Goal: Task Accomplishment & Management: Manage account settings

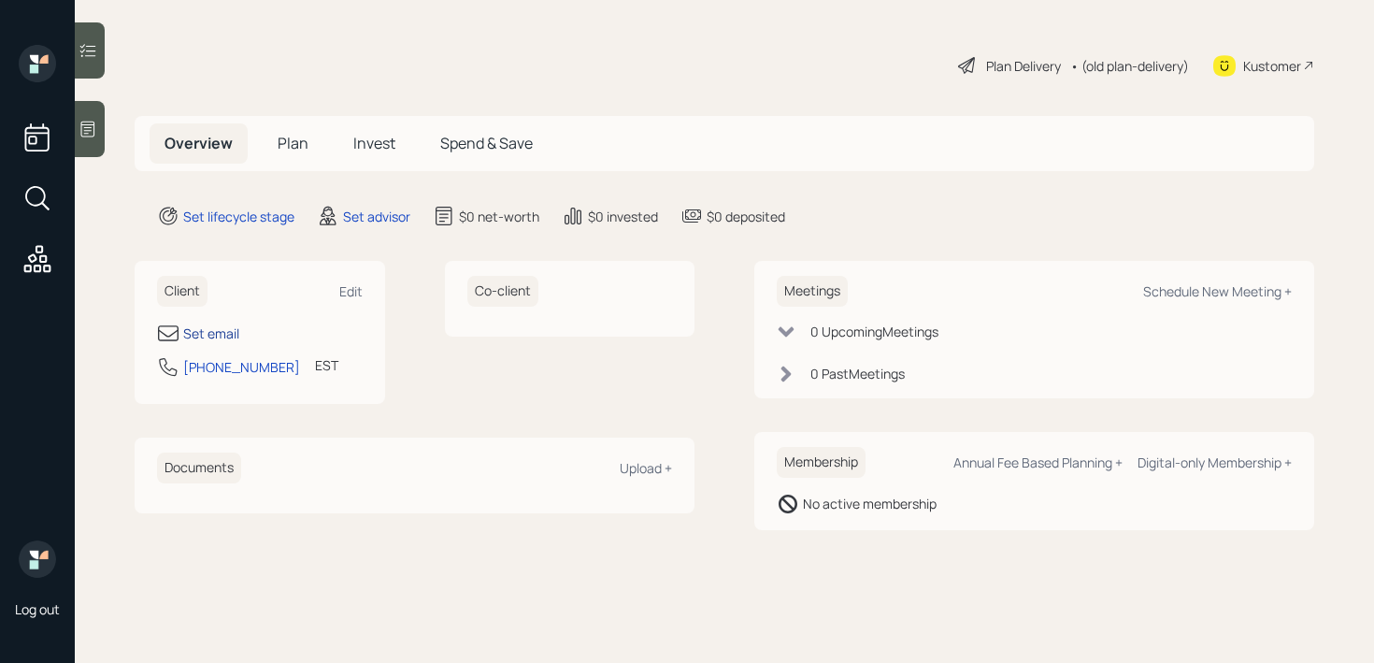
click at [200, 338] on div "Set email" at bounding box center [211, 333] width 56 height 20
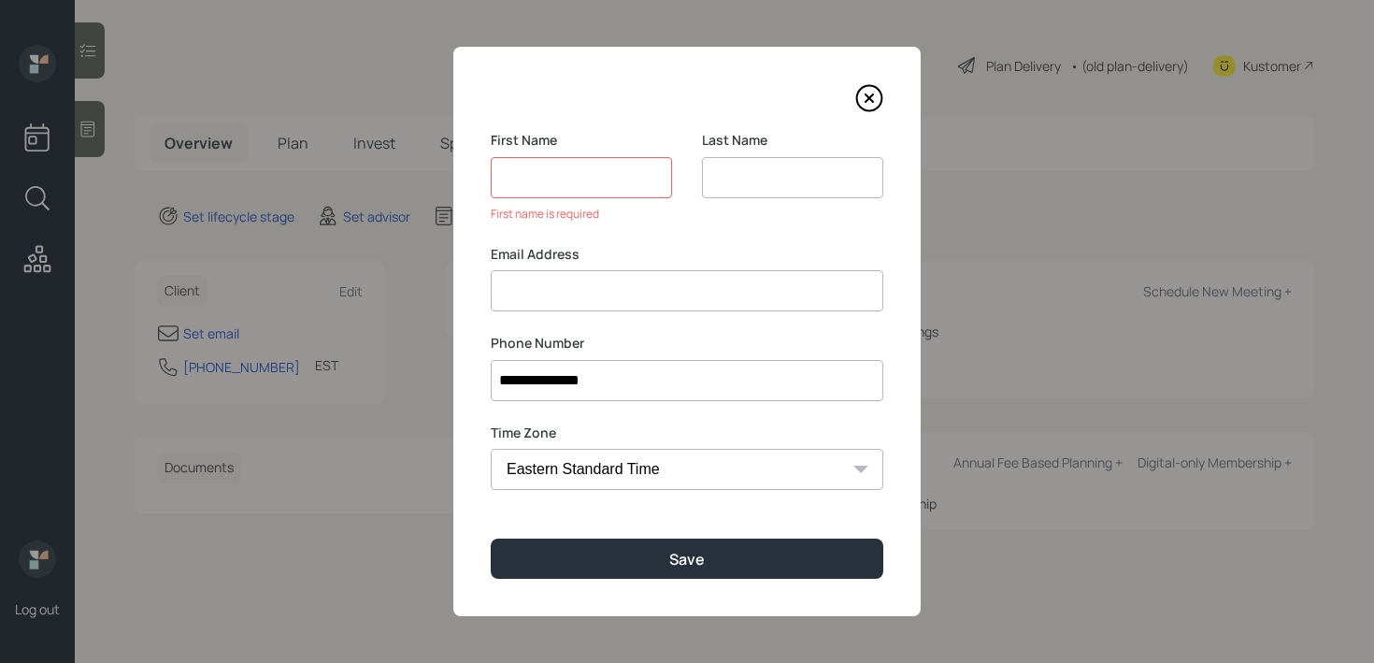
click at [719, 172] on input at bounding box center [792, 177] width 181 height 41
type input "Cory"
click at [511, 191] on input at bounding box center [581, 177] width 181 height 41
click at [580, 304] on input at bounding box center [687, 290] width 393 height 41
click at [603, 193] on input at bounding box center [581, 177] width 181 height 41
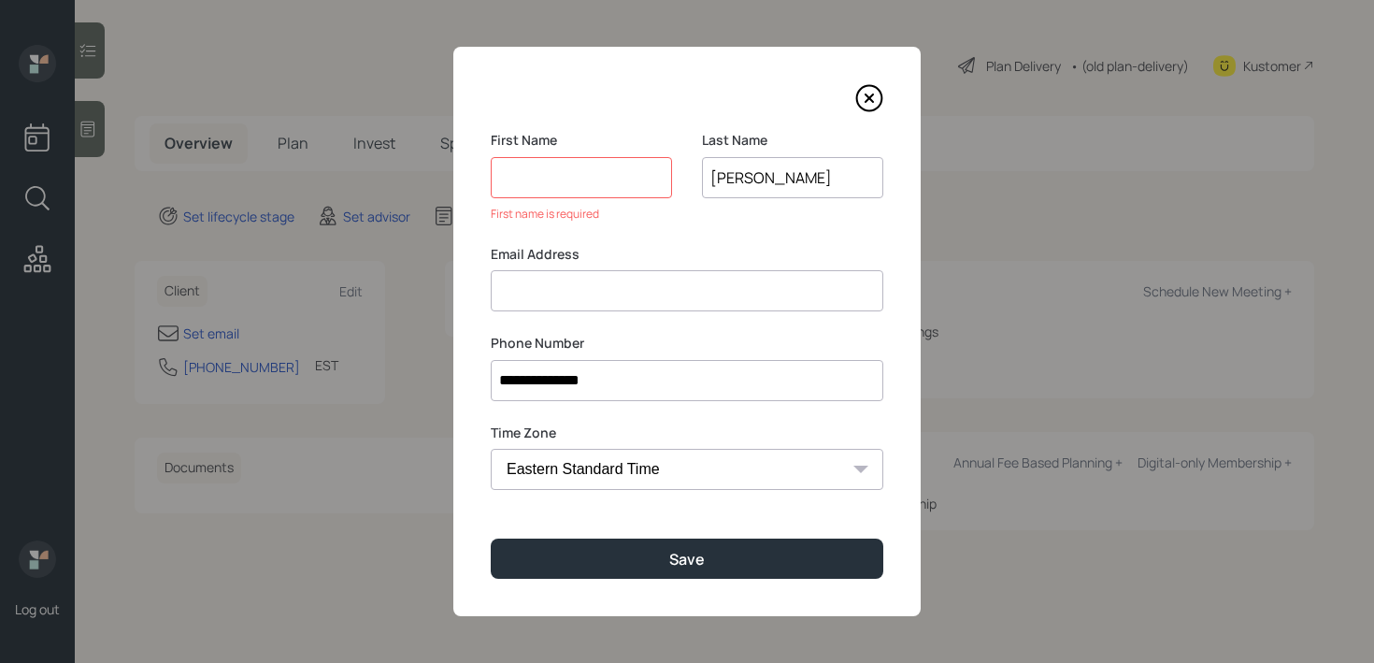
paste input "[PHONE_NUMBER]"
type input "[PHONE_NUMBER]"
paste input "[PHONE_NUMBER]"
type input "[PHONE_NUMBER]"
click at [615, 256] on label "Email Address" at bounding box center [687, 254] width 393 height 19
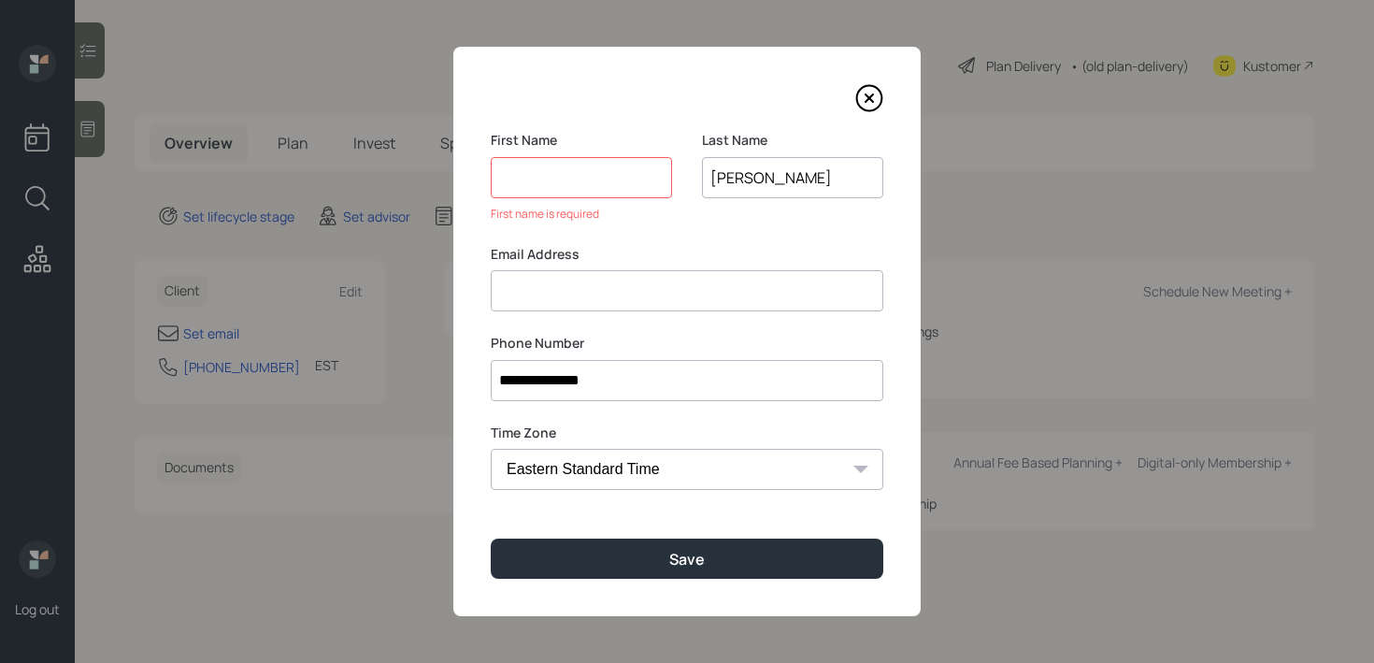
click at [615, 283] on input at bounding box center [687, 290] width 393 height 41
click at [575, 191] on input at bounding box center [581, 177] width 181 height 41
type input "K"
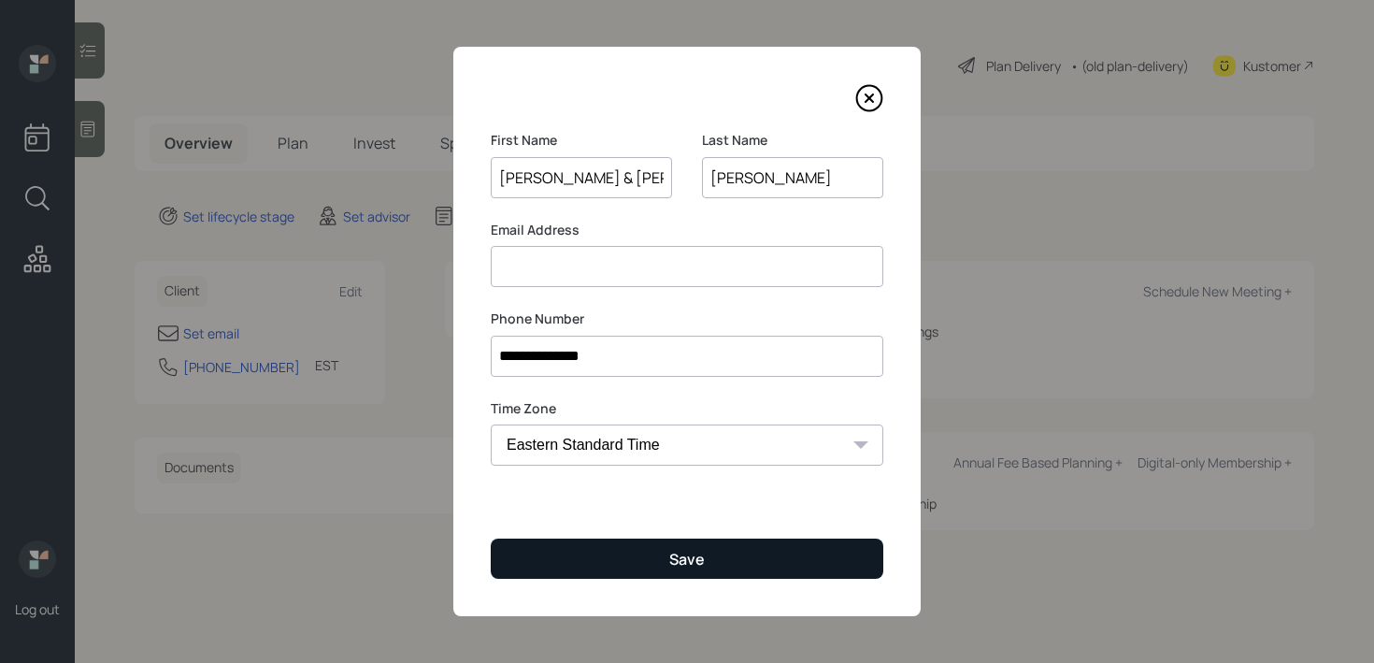
type input "Dan & Sandra"
click at [794, 565] on button "Save" at bounding box center [687, 558] width 393 height 40
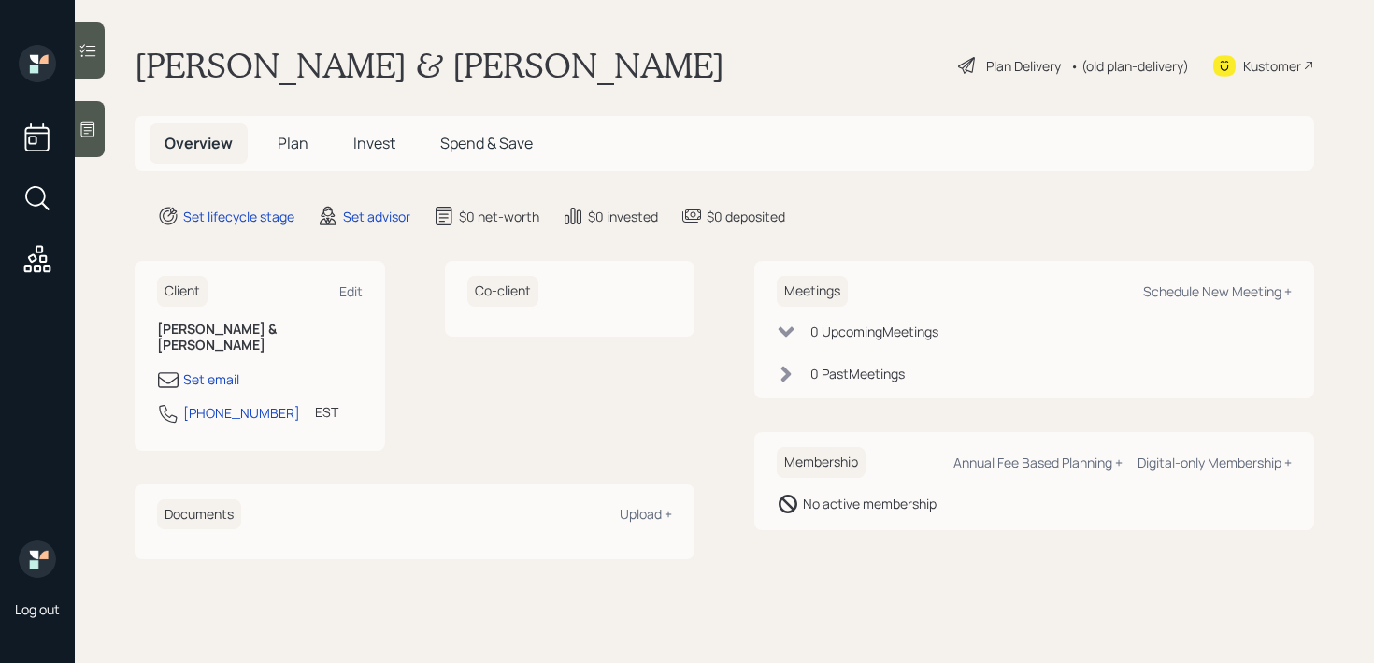
click at [73, 145] on div "Log out" at bounding box center [37, 331] width 75 height 663
click at [87, 143] on div at bounding box center [90, 129] width 30 height 56
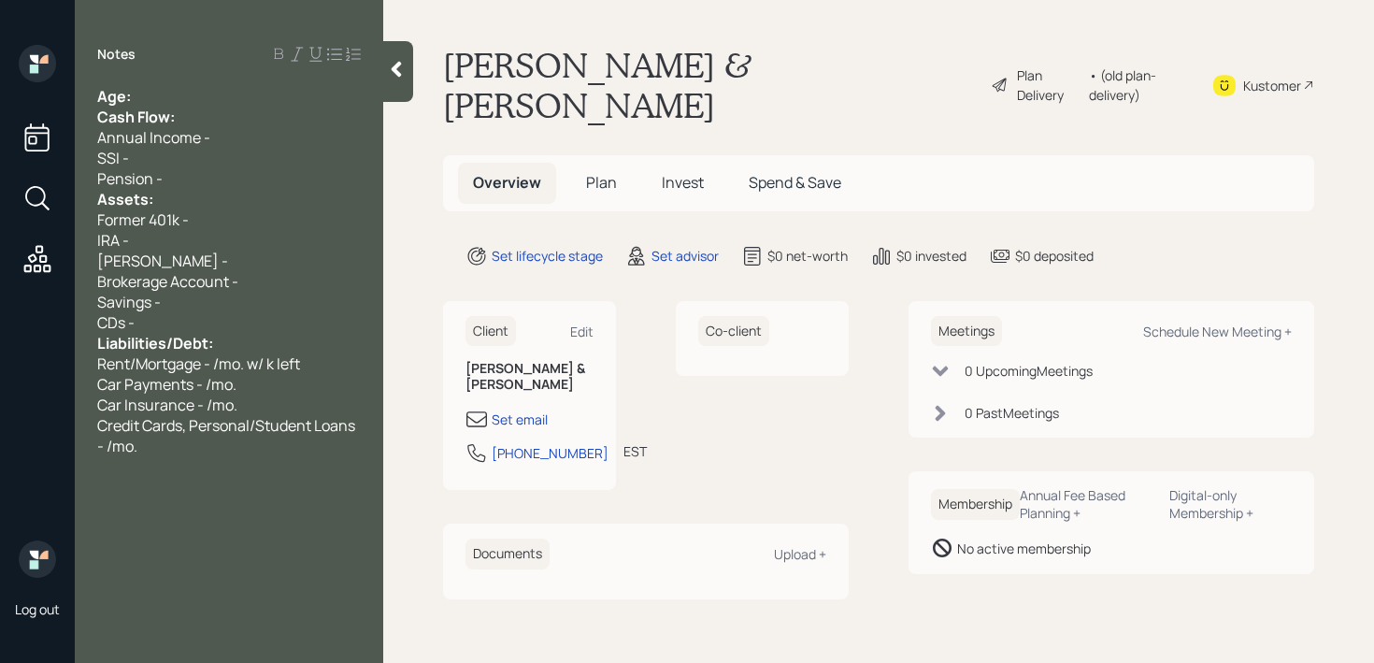
click at [311, 87] on div "Age:" at bounding box center [229, 96] width 264 height 21
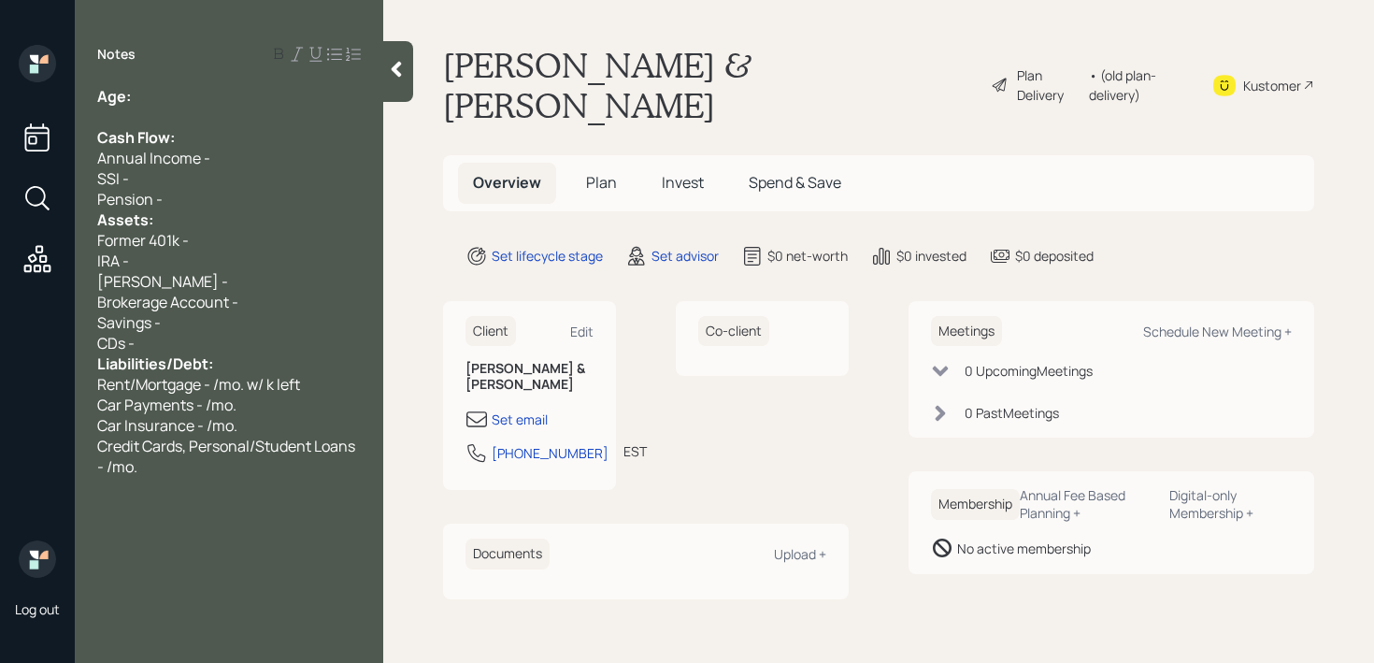
click at [222, 204] on div "Pension -" at bounding box center [229, 199] width 264 height 21
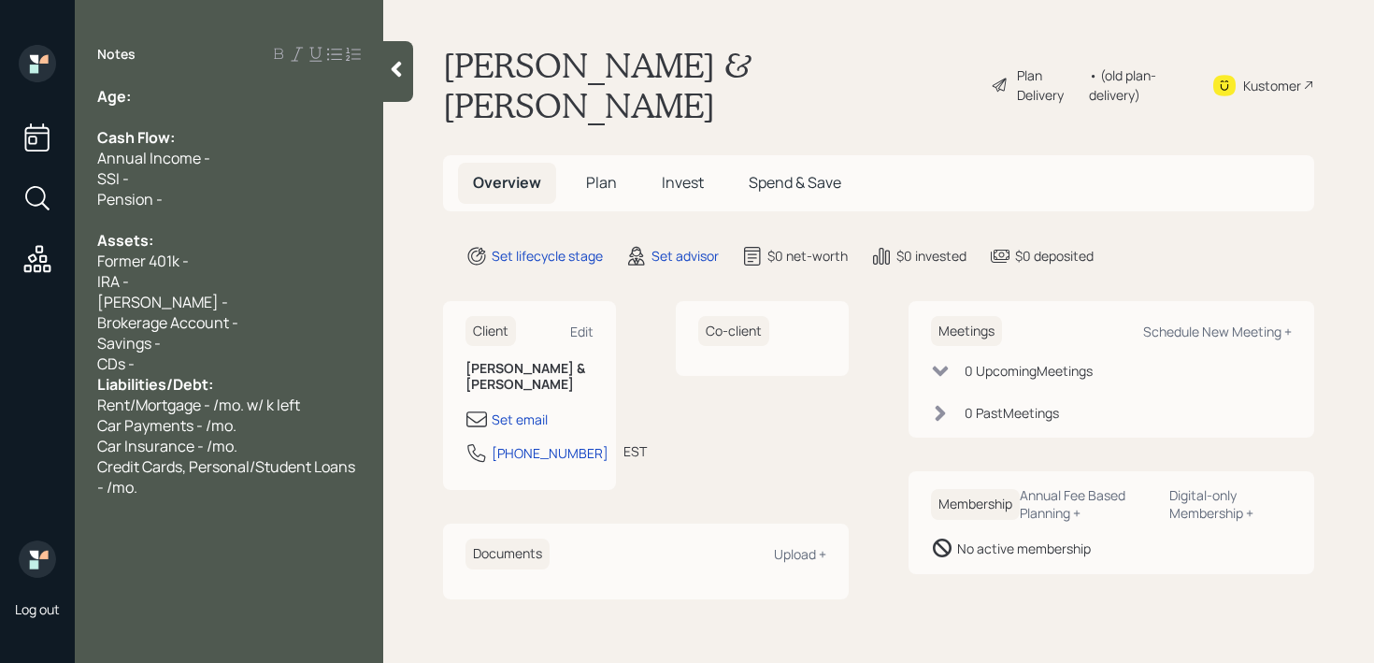
click at [235, 367] on div "CDs -" at bounding box center [229, 363] width 264 height 21
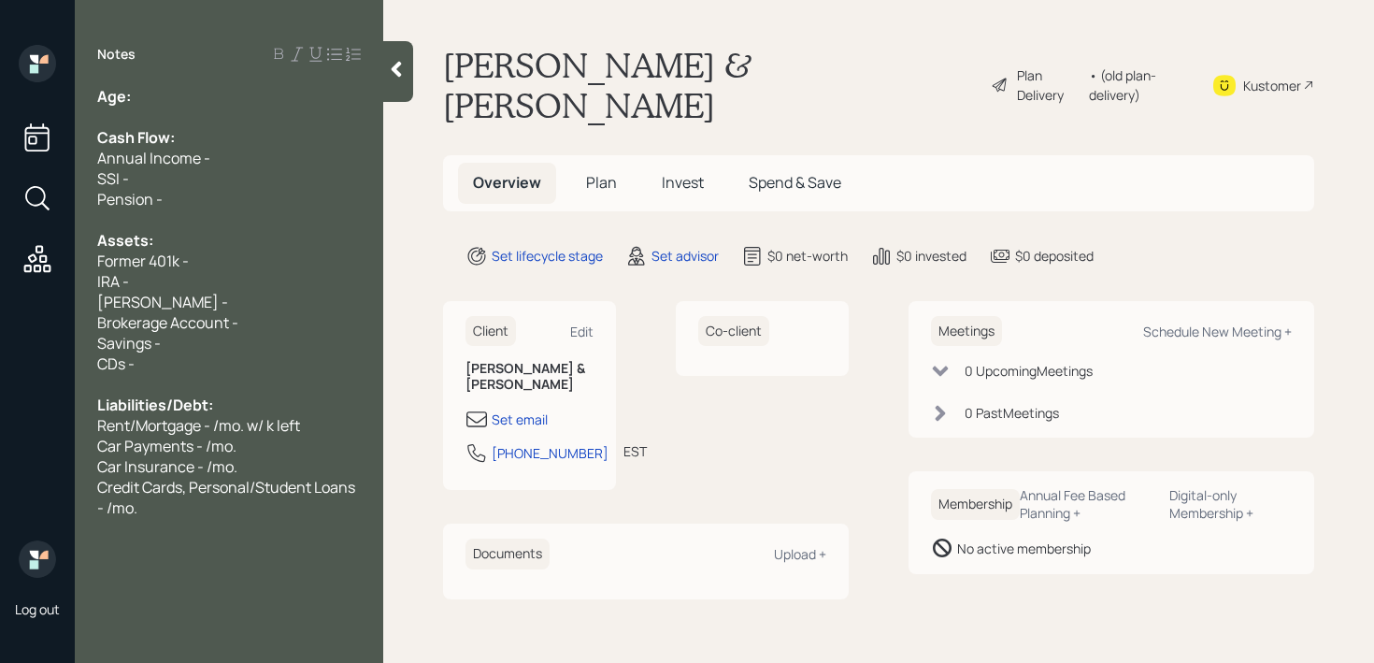
click at [221, 107] on div at bounding box center [229, 117] width 264 height 21
click at [225, 93] on div "Age:" at bounding box center [229, 96] width 264 height 21
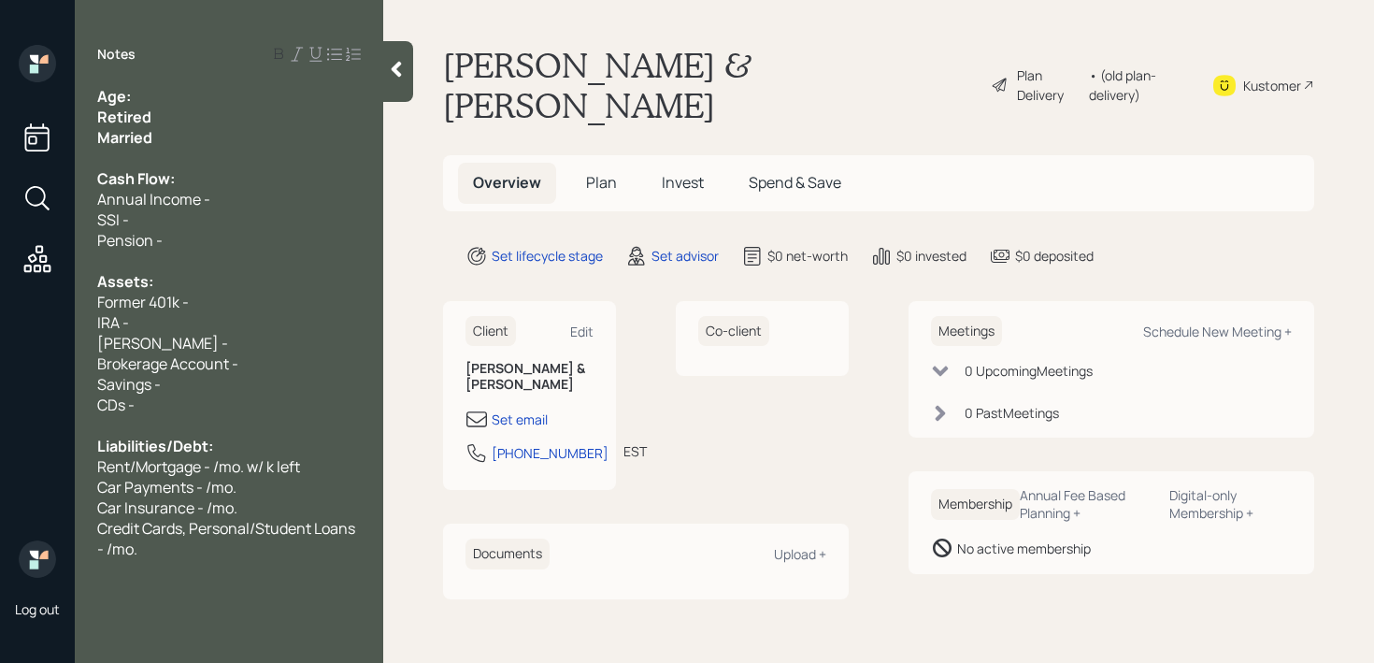
click at [159, 86] on div "Age:" at bounding box center [229, 96] width 264 height 21
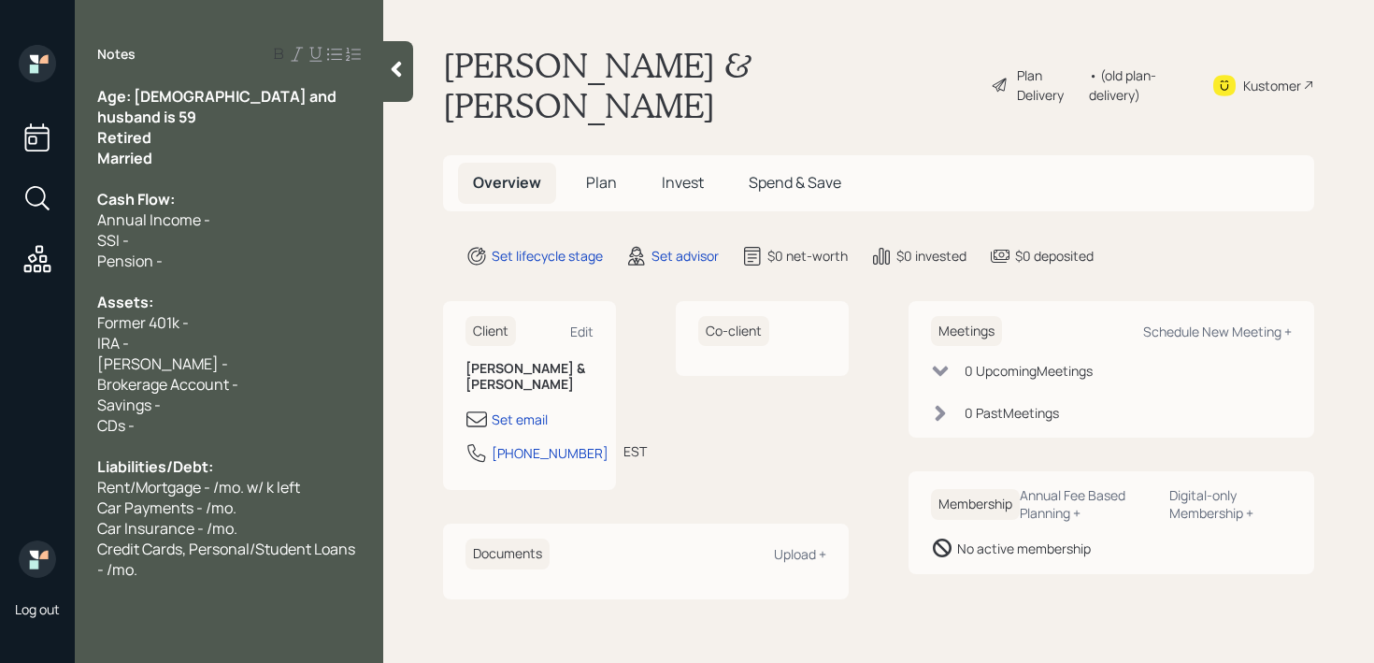
drag, startPoint x: 253, startPoint y: 128, endPoint x: 262, endPoint y: 117, distance: 14.0
click at [254, 148] on div "Married" at bounding box center [229, 158] width 264 height 21
click at [277, 127] on div "Retired" at bounding box center [229, 137] width 264 height 21
drag, startPoint x: 230, startPoint y: 126, endPoint x: 19, endPoint y: 124, distance: 211.2
click at [19, 124] on div "Log out Notes Age: 62 and husband is 59 Retired Married Cash Flow: Annual Incom…" at bounding box center [687, 331] width 1374 height 663
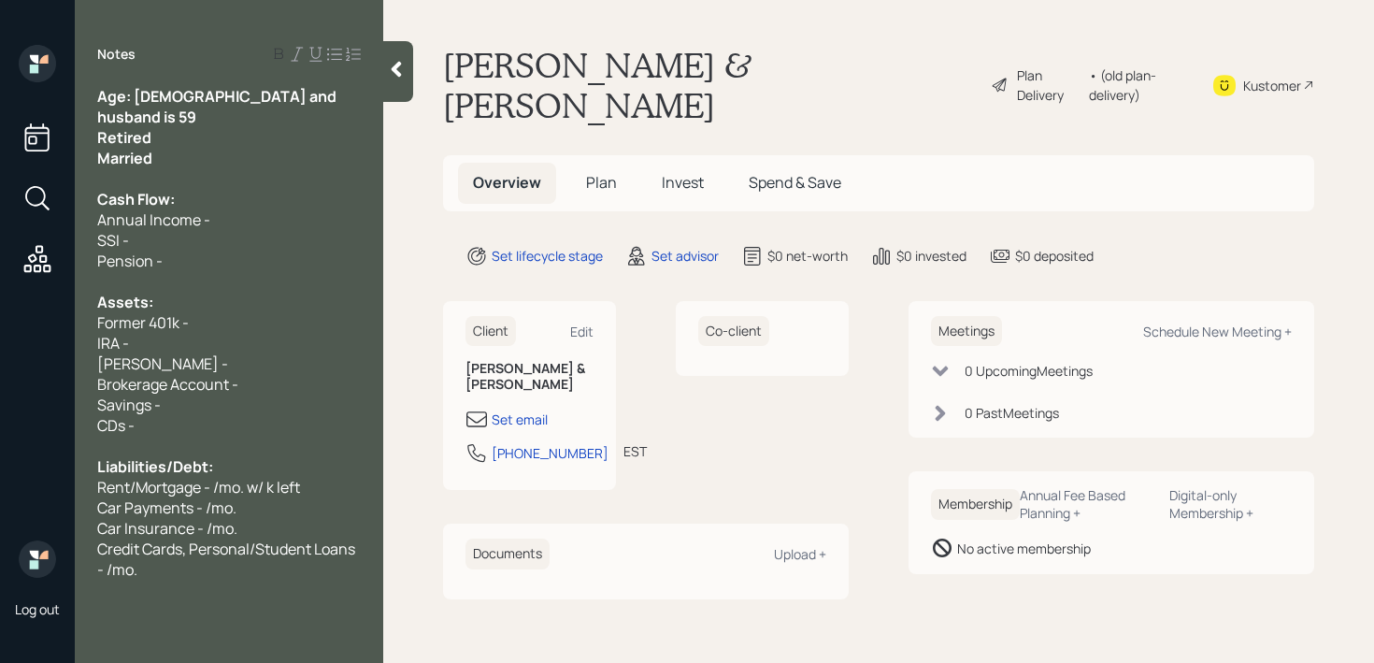
click at [158, 148] on div "Married" at bounding box center [229, 158] width 264 height 21
drag, startPoint x: 175, startPoint y: 129, endPoint x: 68, endPoint y: 120, distance: 107.0
click at [68, 120] on div "Log out Notes Age: 62 and husband is 59 Retired Married Cash Flow: Annual Incom…" at bounding box center [687, 331] width 1374 height 663
click at [238, 103] on span "Age: 62 and husband is 59" at bounding box center [218, 106] width 242 height 41
drag, startPoint x: 289, startPoint y: 96, endPoint x: 135, endPoint y: 97, distance: 154.2
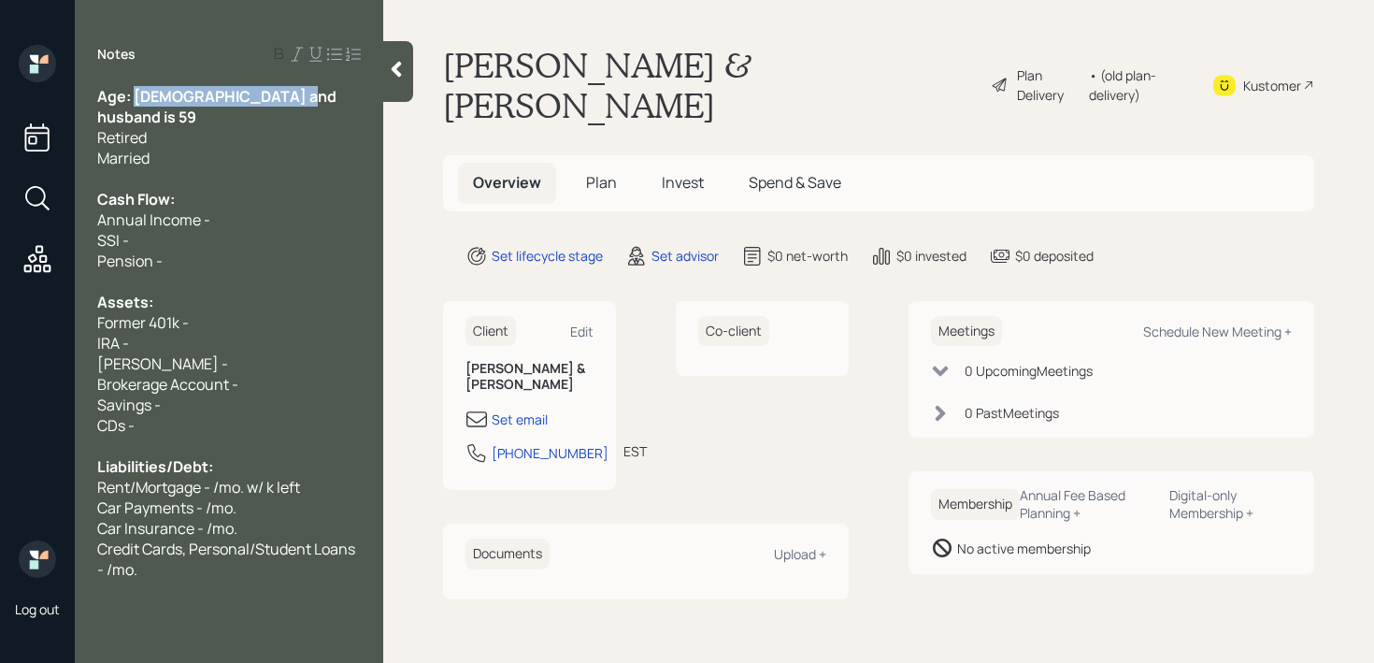
click at [135, 97] on div "Age: 62 and husband is 59" at bounding box center [229, 106] width 264 height 41
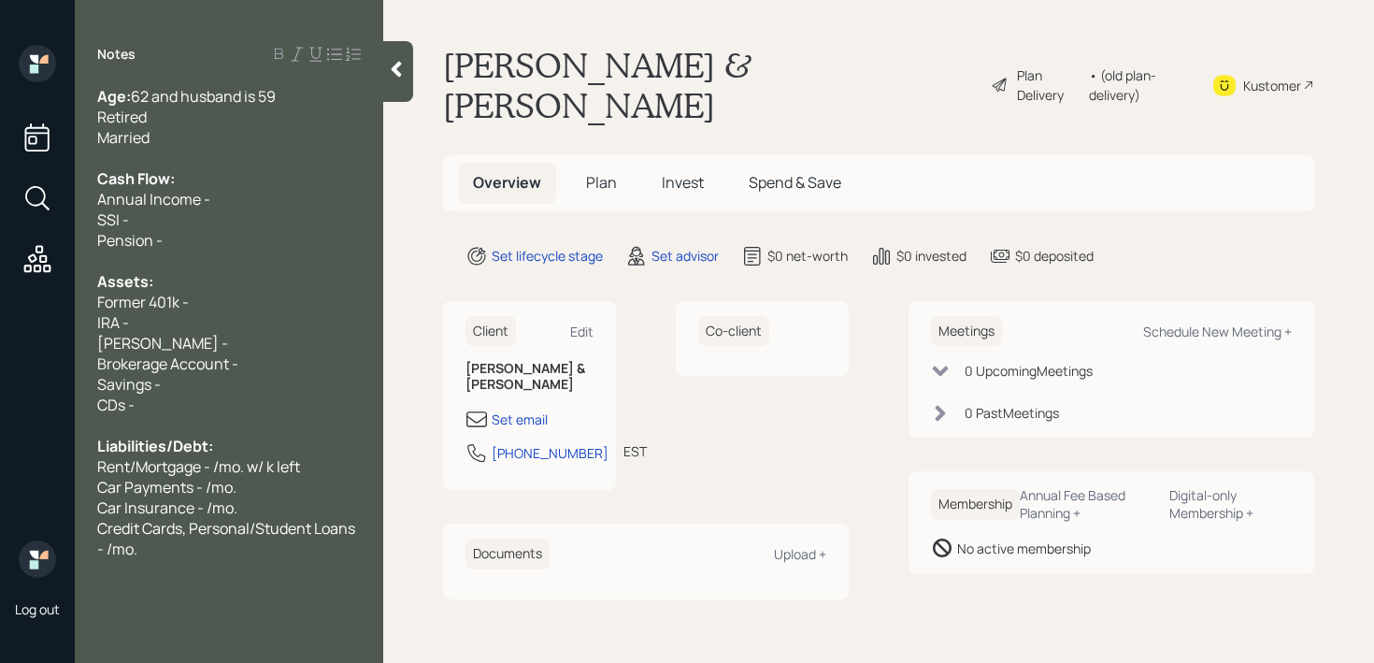
click at [165, 121] on div "Retired" at bounding box center [229, 117] width 264 height 21
click at [197, 249] on div "Pension -" at bounding box center [229, 240] width 264 height 21
click at [197, 248] on div "Pension -" at bounding box center [229, 240] width 264 height 21
click at [208, 237] on div "Pension -" at bounding box center [229, 240] width 264 height 21
click at [161, 224] on div "SSI -" at bounding box center [229, 219] width 264 height 21
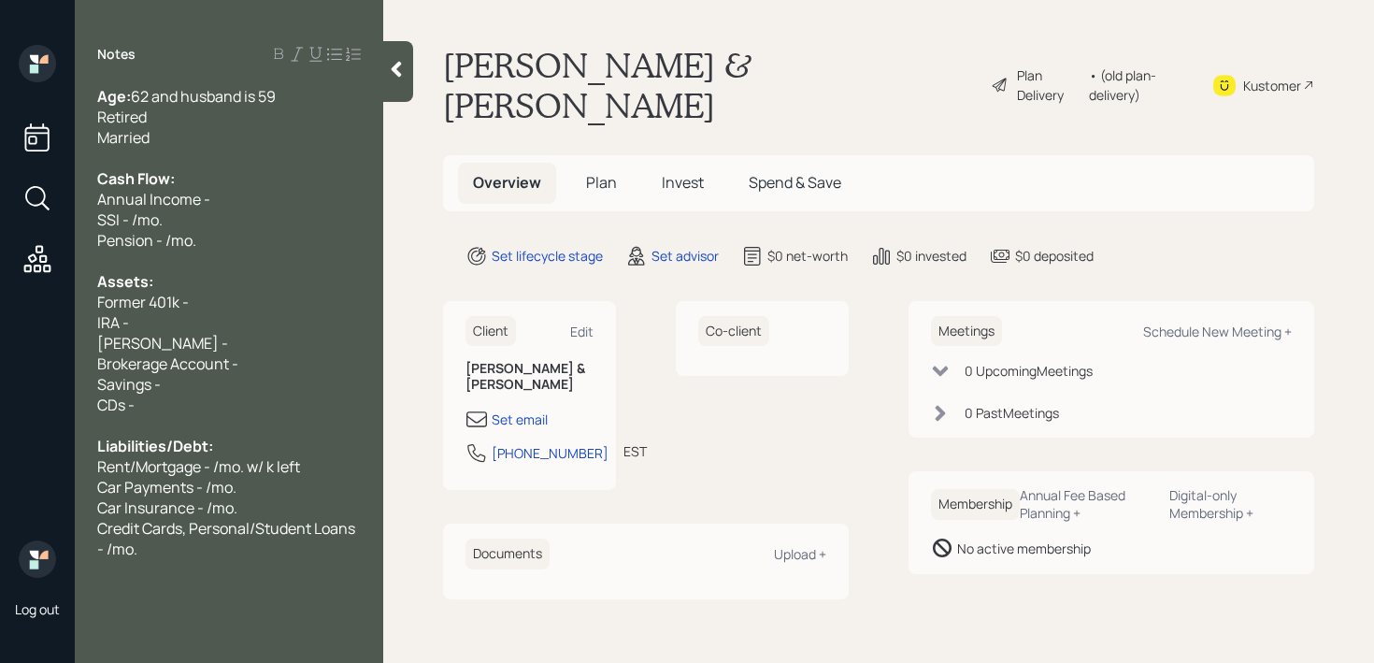
drag, startPoint x: 161, startPoint y: 224, endPoint x: 205, endPoint y: 224, distance: 43.9
click at [169, 224] on div "SSI - /mo." at bounding box center [229, 219] width 264 height 21
click at [205, 224] on div "SSI - /mo." at bounding box center [229, 219] width 264 height 21
click at [193, 306] on div "Former 401k -" at bounding box center [229, 302] width 264 height 21
click at [191, 449] on span "Liabilities/Debt:" at bounding box center [155, 446] width 116 height 21
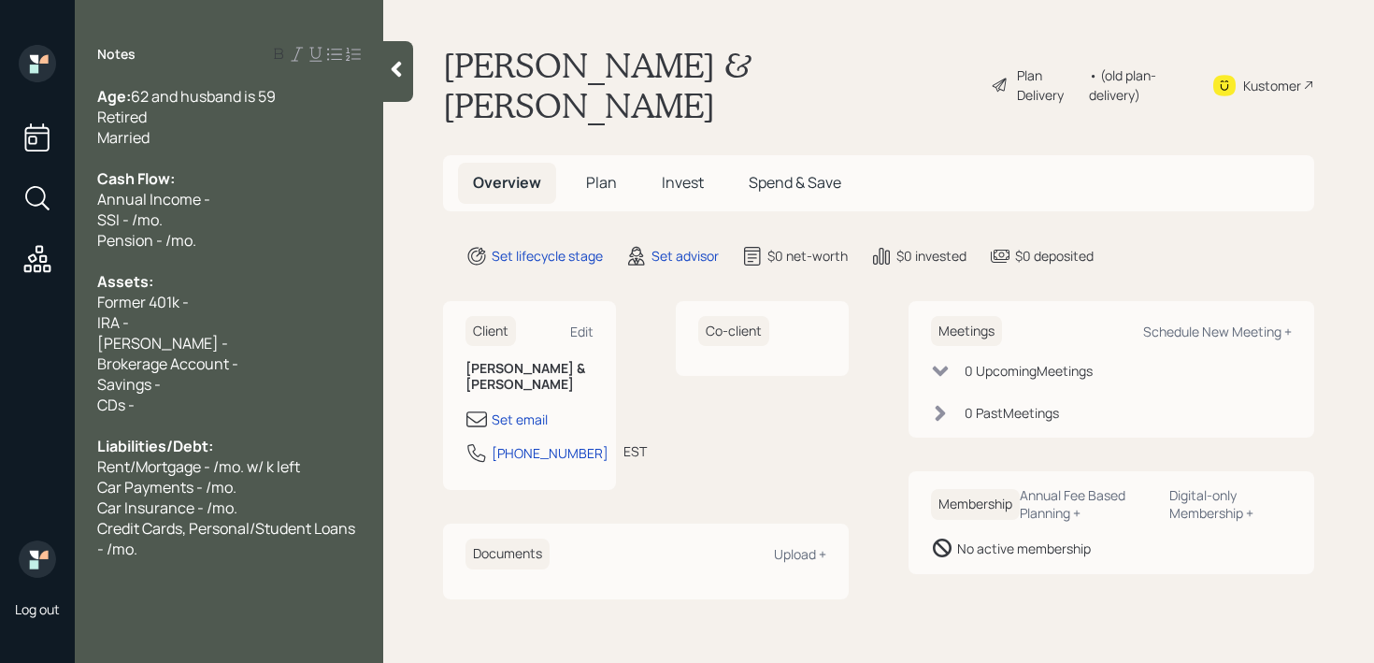
click at [208, 429] on div at bounding box center [229, 425] width 264 height 21
click at [240, 388] on div "Savings -" at bounding box center [229, 384] width 264 height 21
click at [250, 215] on div "SSI - /mo." at bounding box center [229, 219] width 264 height 21
click at [267, 328] on div "IRA -" at bounding box center [229, 322] width 264 height 21
click at [276, 236] on div "Pension - /mo." at bounding box center [229, 240] width 264 height 21
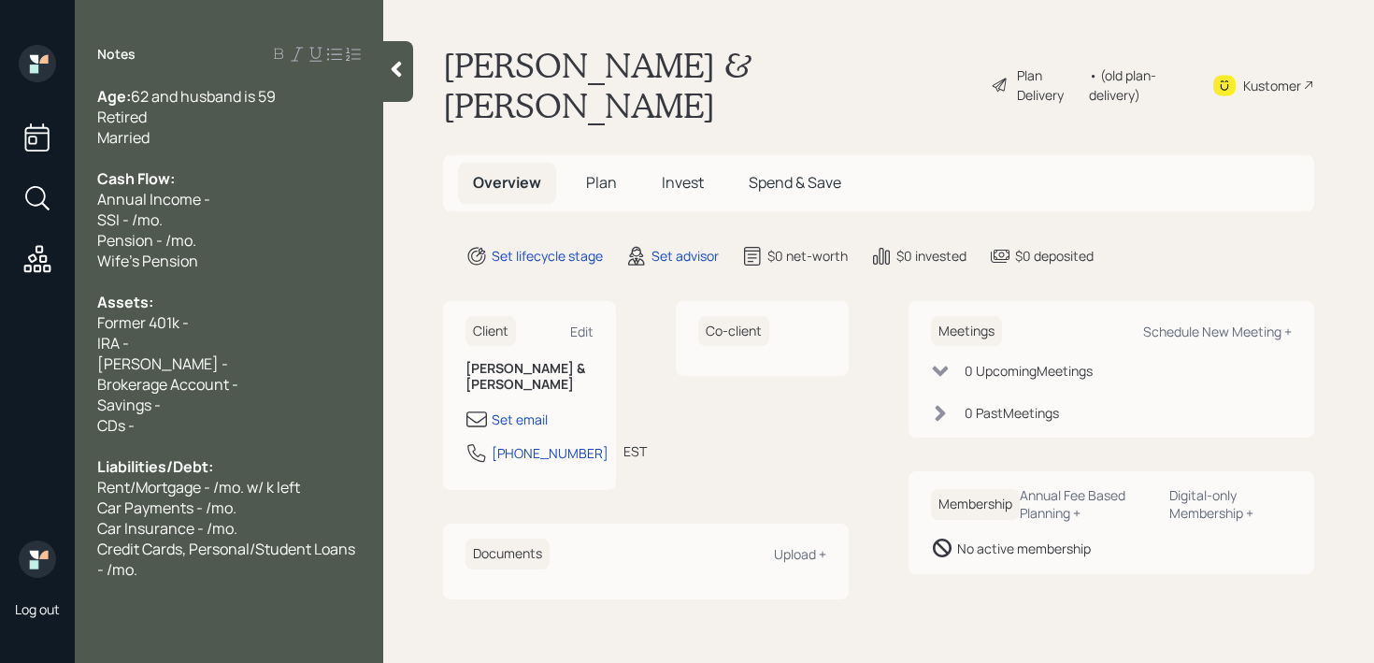
click at [319, 257] on div "Wife's Pension" at bounding box center [229, 260] width 264 height 21
click at [246, 260] on div "Wife's Pension - /mo." at bounding box center [229, 260] width 264 height 21
click at [223, 324] on div "Former 401k -" at bounding box center [229, 322] width 264 height 21
click at [228, 346] on div "IRA -" at bounding box center [229, 343] width 264 height 21
click at [228, 350] on div "IRA -" at bounding box center [229, 343] width 264 height 21
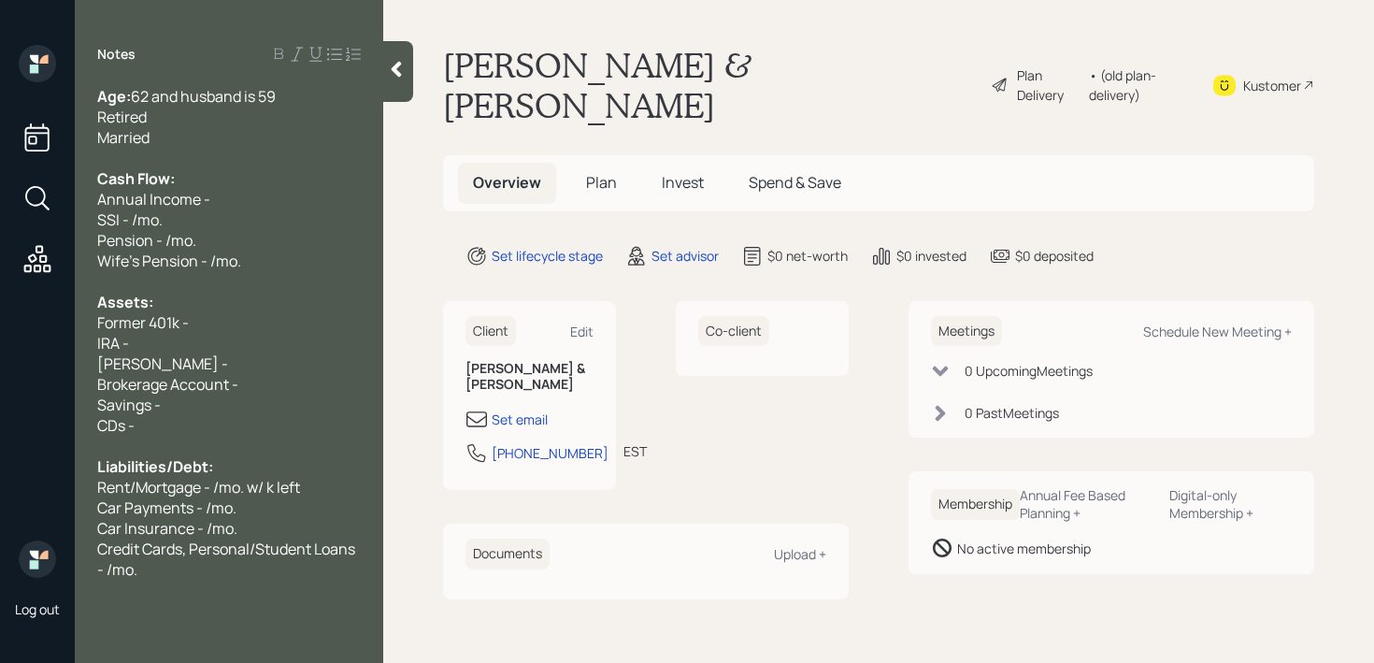
click at [228, 350] on div "IRA -" at bounding box center [229, 343] width 264 height 21
click at [228, 355] on div "Roth IRA -" at bounding box center [229, 363] width 264 height 21
click at [228, 335] on div "IRA -" at bounding box center [229, 343] width 264 height 21
click at [228, 345] on div "IRA -" at bounding box center [229, 343] width 264 height 21
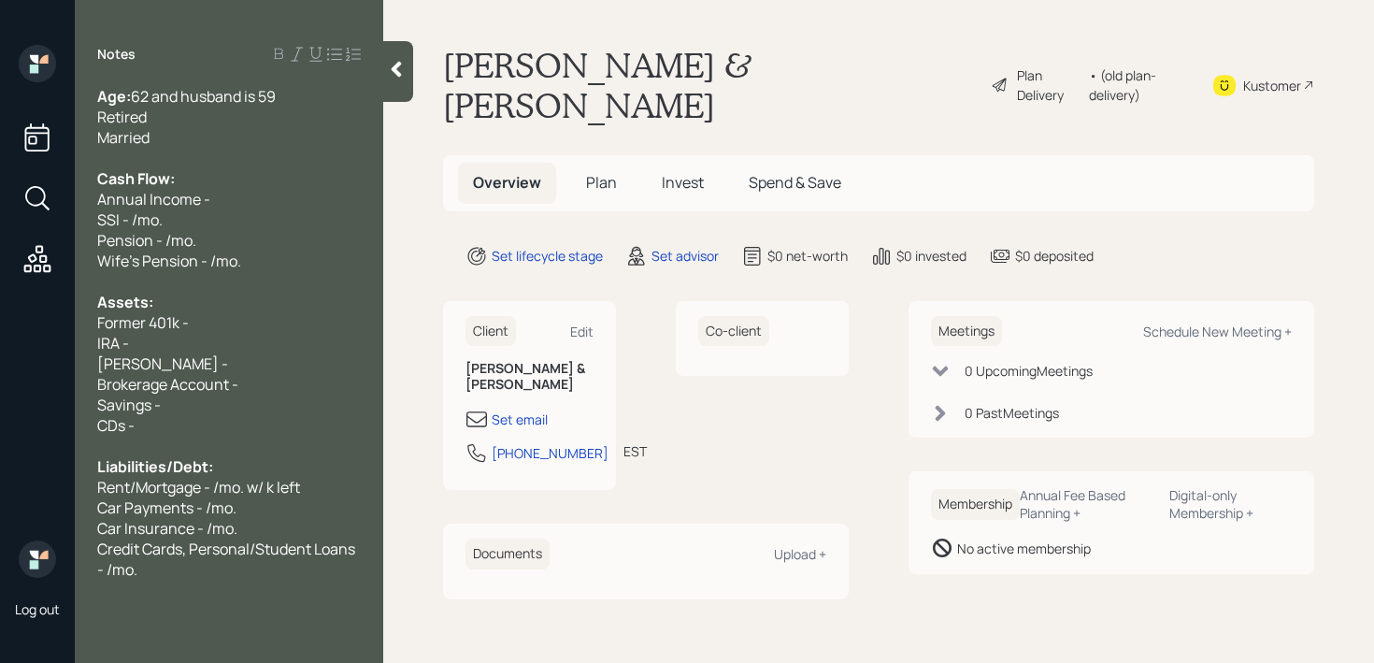
click at [228, 368] on div "Roth IRA -" at bounding box center [229, 363] width 264 height 21
click at [228, 347] on div "IRA -" at bounding box center [229, 343] width 264 height 21
click at [267, 346] on div "IRA -" at bounding box center [229, 343] width 264 height 21
click at [119, 339] on span "IRA - 750k" at bounding box center [130, 343] width 67 height 21
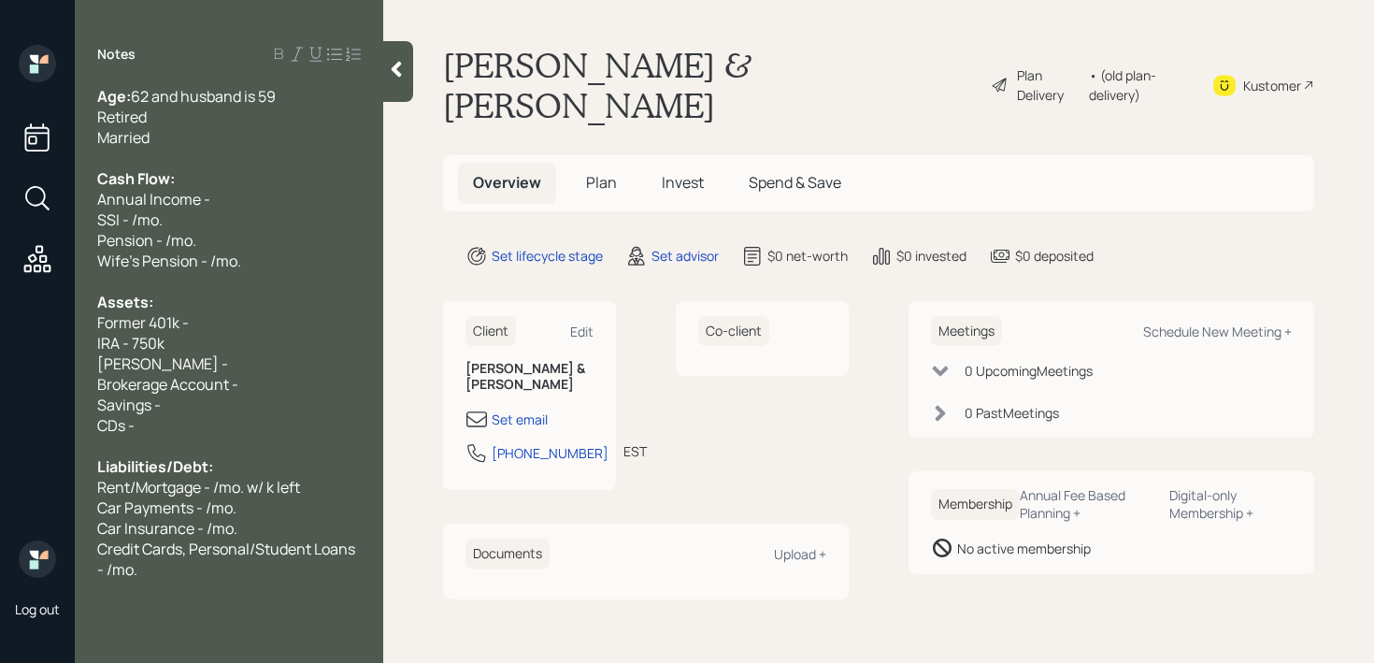
click at [238, 334] on div "IRA - 750k" at bounding box center [229, 343] width 264 height 21
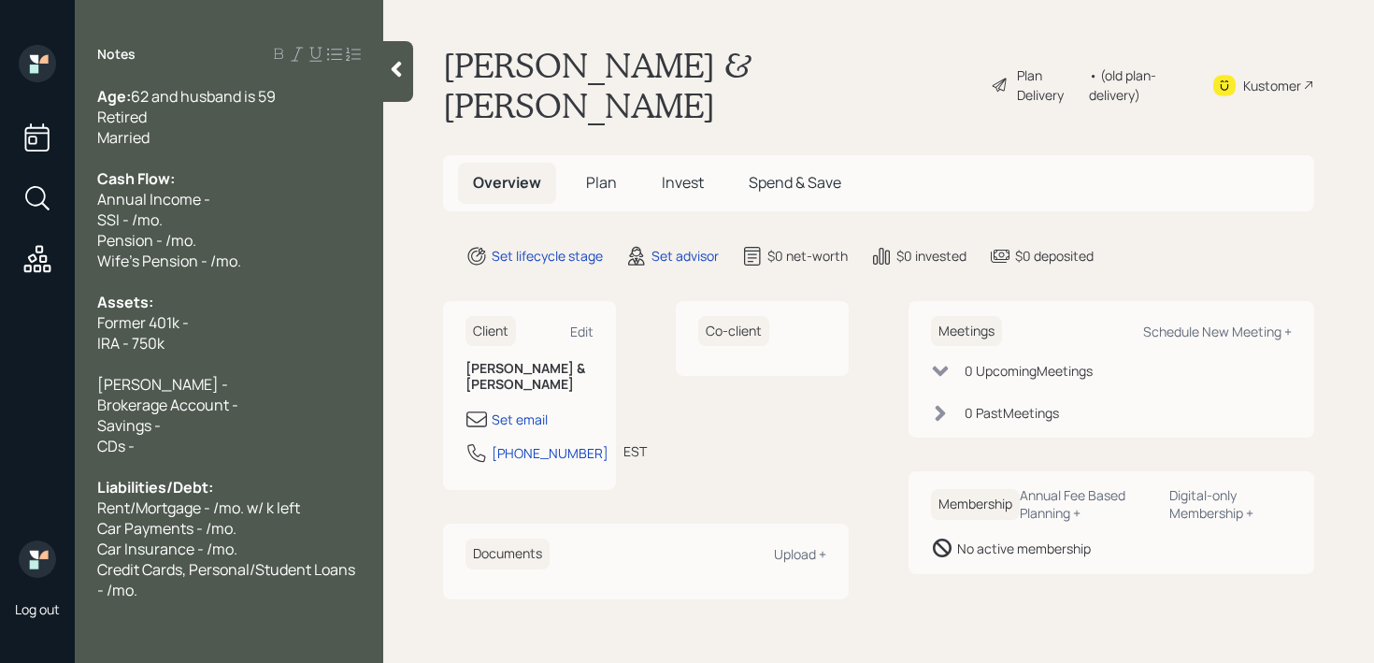
click at [238, 333] on div "IRA - 750k" at bounding box center [229, 343] width 264 height 21
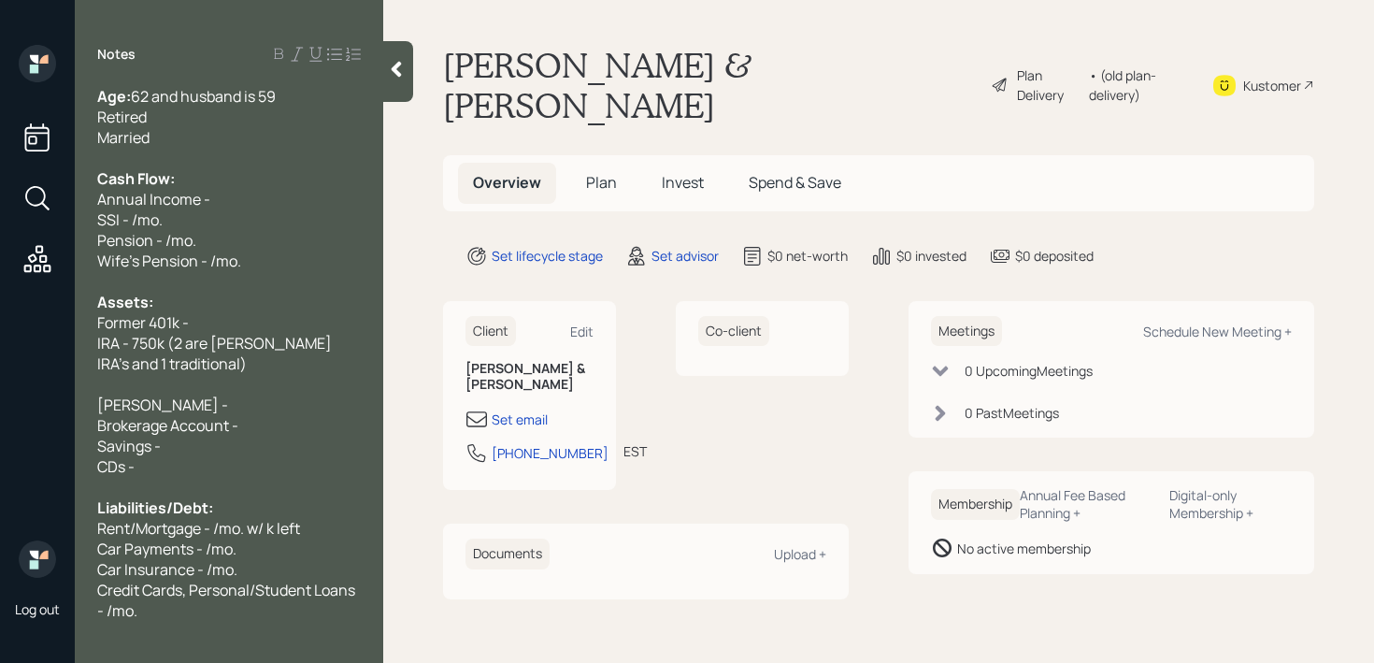
click at [205, 353] on div "IRA - 750k (2 are roth IRA's and 1 traditional)" at bounding box center [229, 353] width 264 height 41
click at [198, 404] on div "Roth IRA -" at bounding box center [229, 404] width 264 height 21
click at [201, 382] on div at bounding box center [229, 384] width 264 height 21
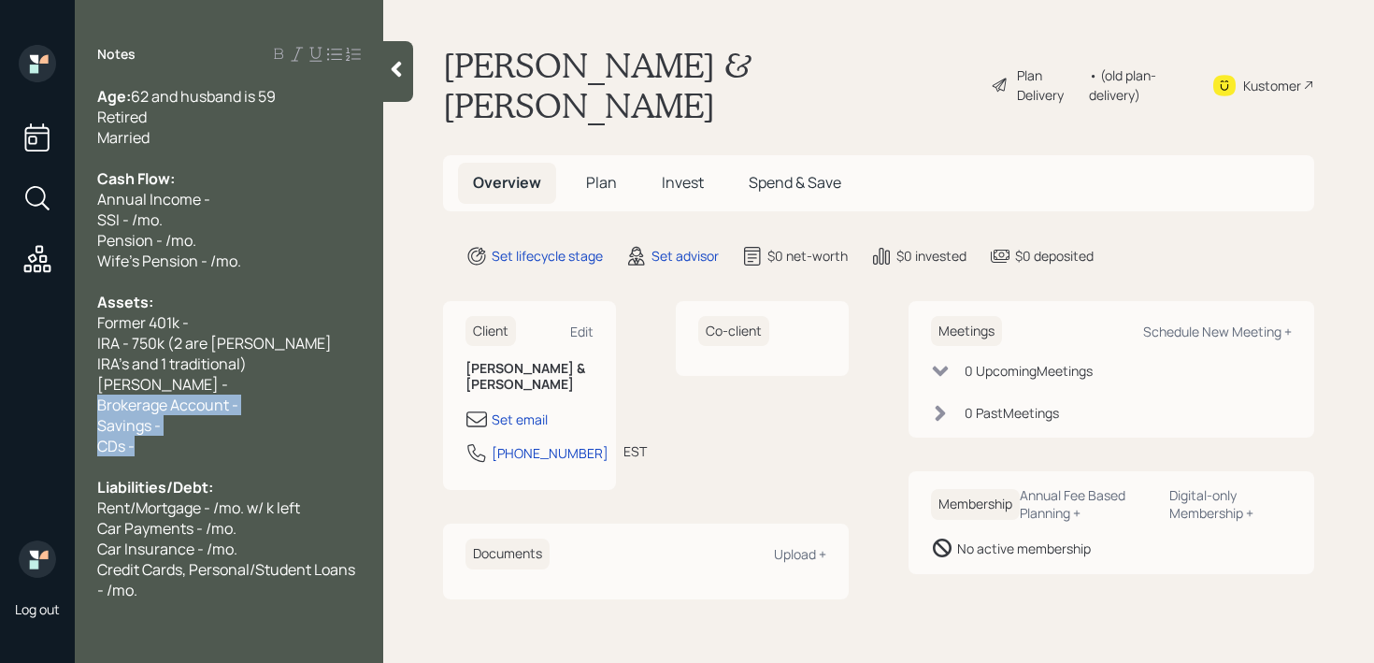
drag, startPoint x: 191, startPoint y: 440, endPoint x: 76, endPoint y: 403, distance: 120.9
click at [76, 403] on div "Age: 62 and husband is 59 Retired Married Cash Flow: Annual Income - SSI - /mo.…" at bounding box center [229, 343] width 308 height 514
click at [205, 429] on div "Savings -" at bounding box center [229, 425] width 264 height 21
click at [210, 425] on div "Savings -" at bounding box center [229, 425] width 264 height 21
click at [119, 403] on div "Brokerage Account -" at bounding box center [229, 404] width 264 height 21
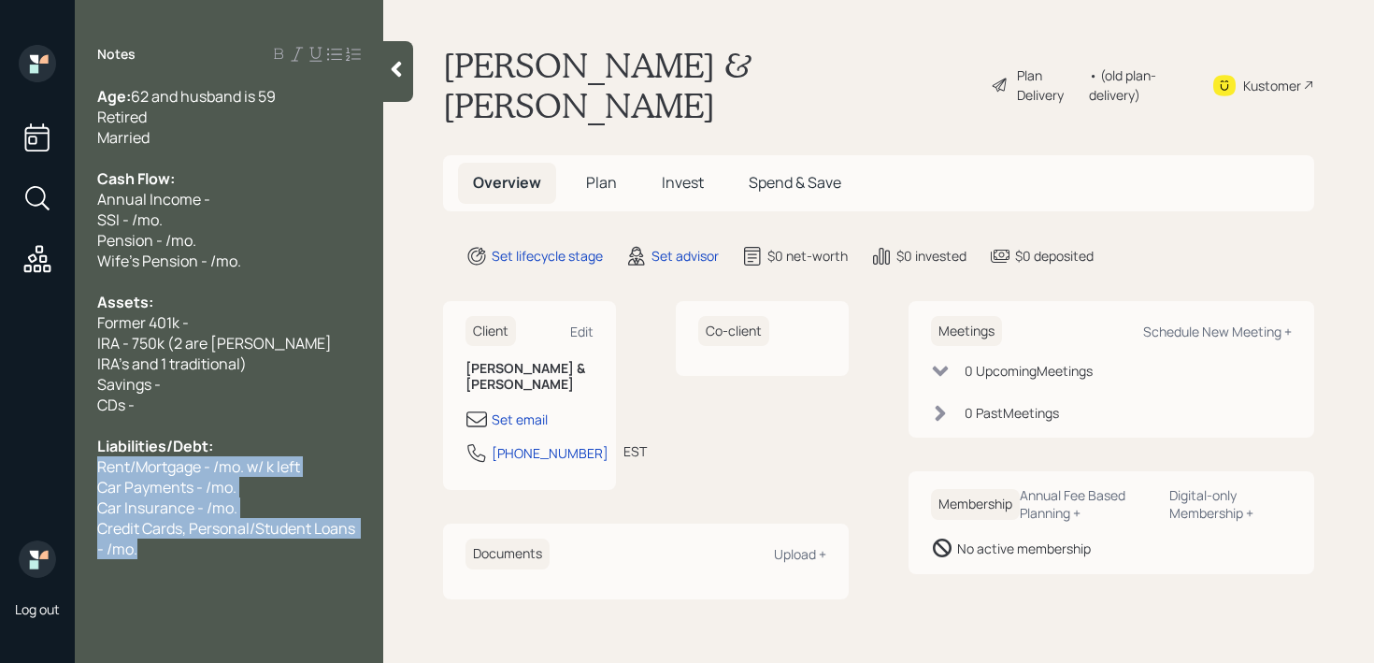
drag, startPoint x: 200, startPoint y: 549, endPoint x: 82, endPoint y: 466, distance: 143.6
click at [82, 466] on div "Age: 62 and husband is 59 Retired Married Cash Flow: Annual Income - SSI - /mo.…" at bounding box center [229, 322] width 308 height 473
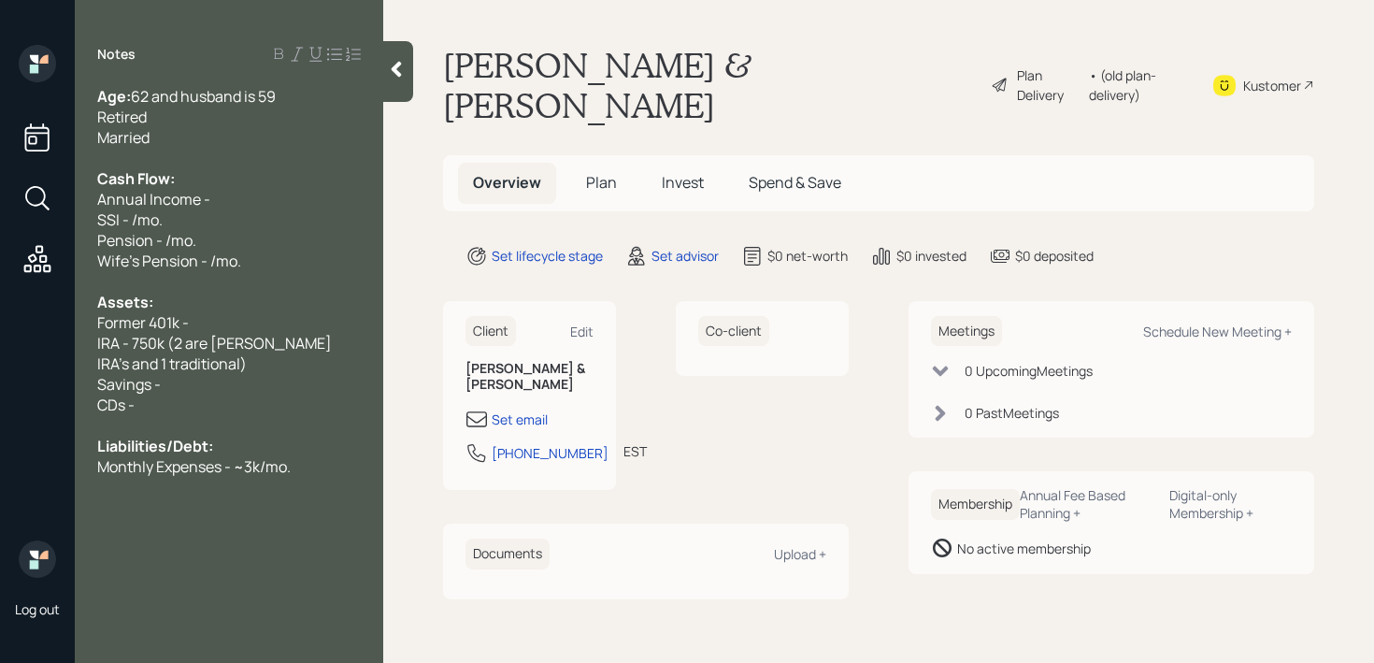
click at [114, 399] on span "CDs -" at bounding box center [115, 404] width 37 height 21
click at [183, 385] on div "Savings -" at bounding box center [229, 384] width 264 height 21
click at [185, 385] on div "Savings -" at bounding box center [229, 384] width 264 height 21
click at [206, 223] on div "SSI - /mo." at bounding box center [229, 219] width 264 height 21
click at [224, 246] on div "Pension - /mo." at bounding box center [229, 240] width 264 height 21
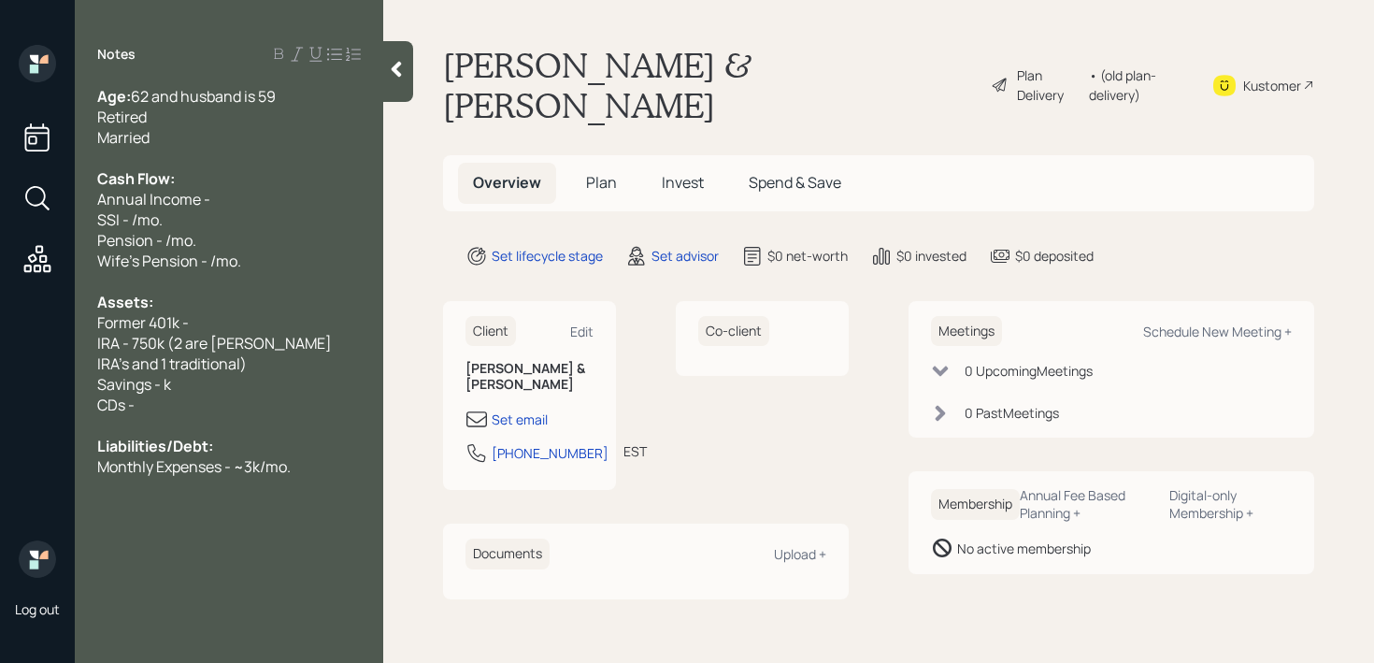
click at [165, 238] on span "Pension - /mo." at bounding box center [146, 240] width 99 height 21
click at [212, 264] on span "Wife's Pension - /mo." at bounding box center [169, 260] width 144 height 21
click at [211, 388] on div "Savings - k" at bounding box center [229, 384] width 264 height 21
drag, startPoint x: 223, startPoint y: 335, endPoint x: 0, endPoint y: 335, distance: 223.4
click at [0, 335] on div "Log out Notes Age: 62 and husband is 59 Retired Married Cash Flow: Annual Incom…" at bounding box center [687, 331] width 1374 height 663
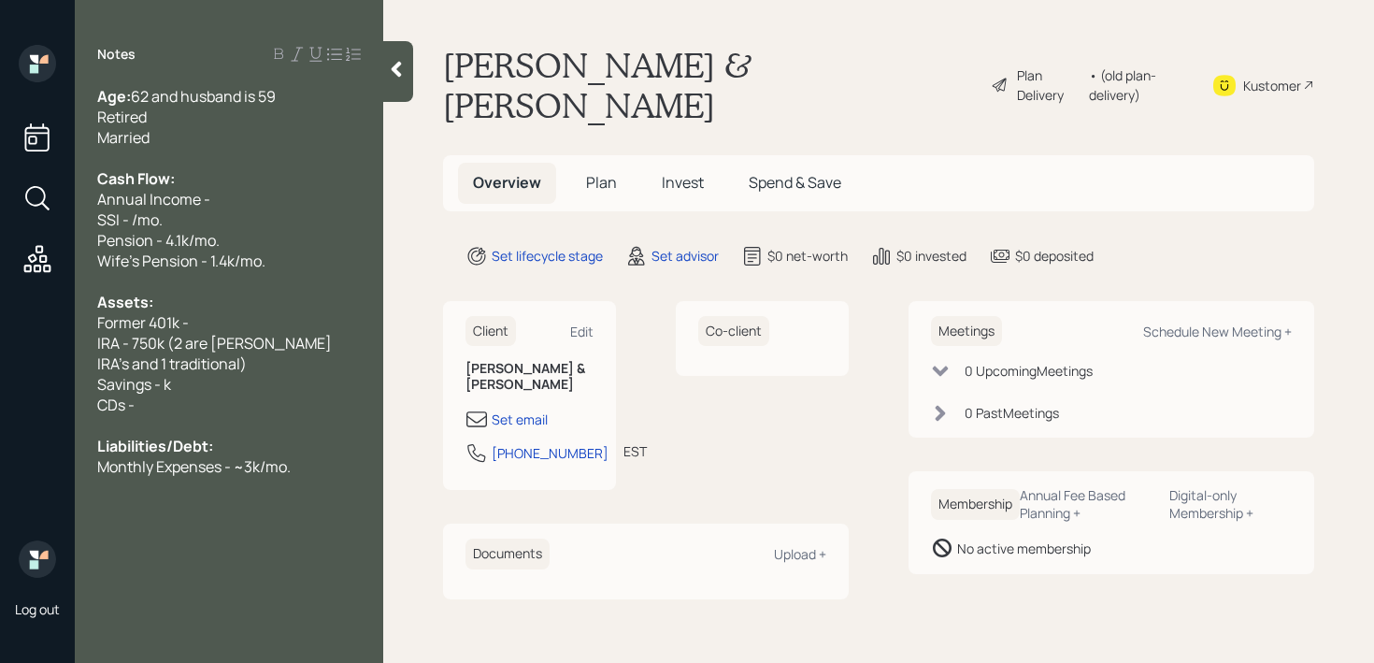
drag, startPoint x: 199, startPoint y: 322, endPoint x: 29, endPoint y: 320, distance: 170.1
click at [51, 320] on div "Log out Notes Age: 62 and husband is 59 Retired Married Cash Flow: Annual Incom…" at bounding box center [687, 331] width 1374 height 663
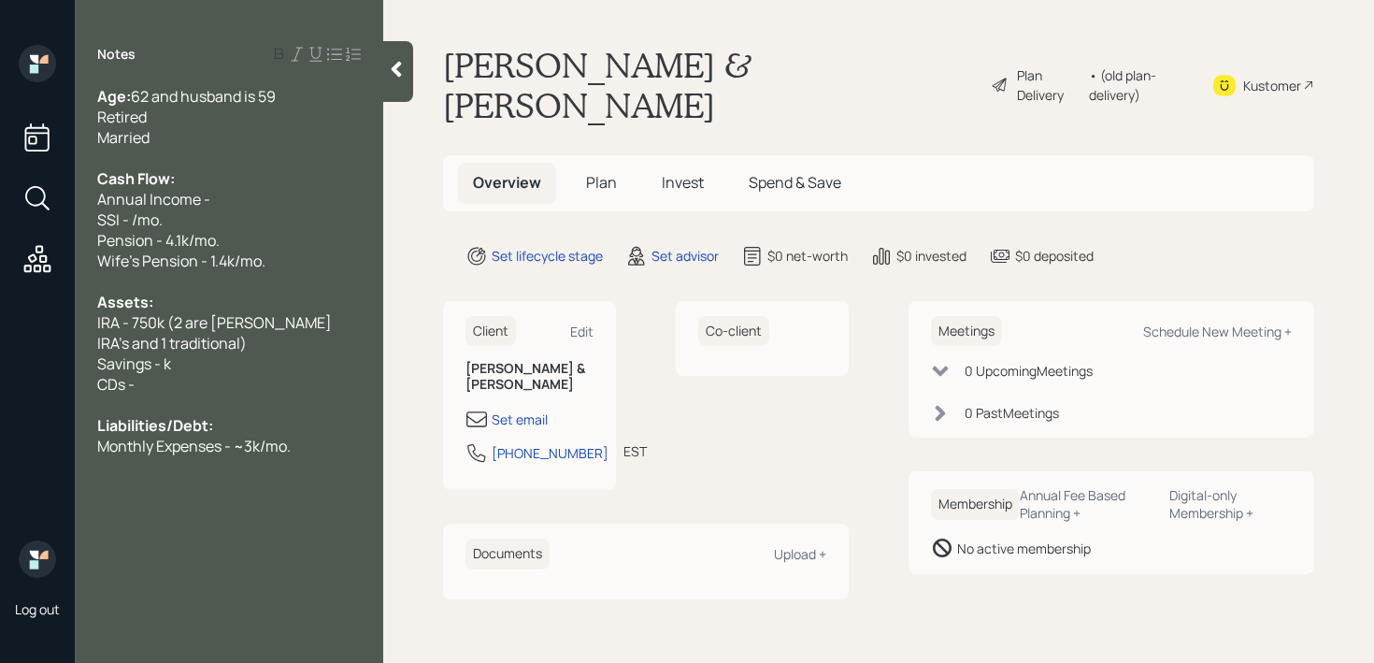
click at [207, 338] on div "IRA - 750k (2 are roth IRA's and 1 traditional)" at bounding box center [229, 332] width 264 height 41
click at [167, 361] on span "Savings - k" at bounding box center [134, 363] width 74 height 21
drag, startPoint x: 167, startPoint y: 381, endPoint x: 0, endPoint y: 381, distance: 167.3
click at [0, 381] on div "Log out Notes Age: 62 and husband is 59 Retired Married Cash Flow: Annual Incom…" at bounding box center [687, 331] width 1374 height 663
click at [165, 360] on span "Savings - k" at bounding box center [134, 363] width 74 height 21
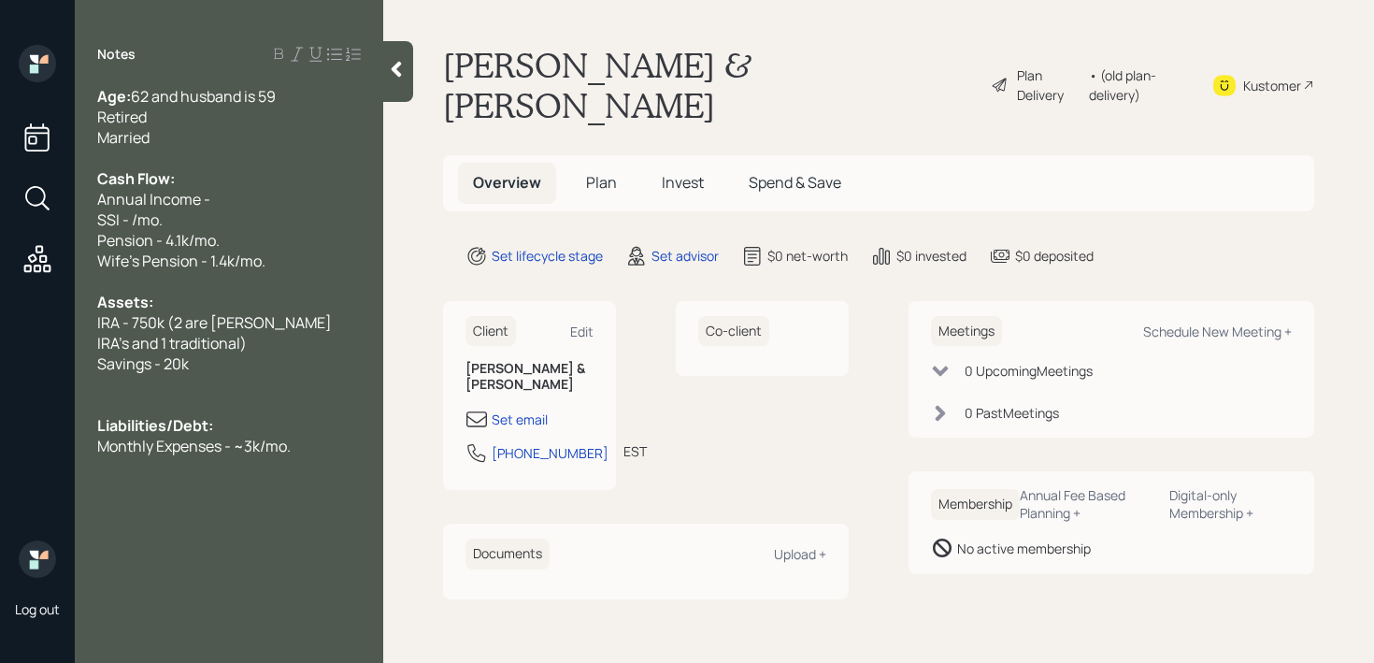
click at [303, 197] on div "Annual Income -" at bounding box center [229, 199] width 264 height 21
drag, startPoint x: 303, startPoint y: 197, endPoint x: 0, endPoint y: 197, distance: 302.8
click at [0, 197] on div "Log out Notes Age: 62 and husband is 59 Retired Married Cash Flow: Annual Incom…" at bounding box center [687, 331] width 1374 height 663
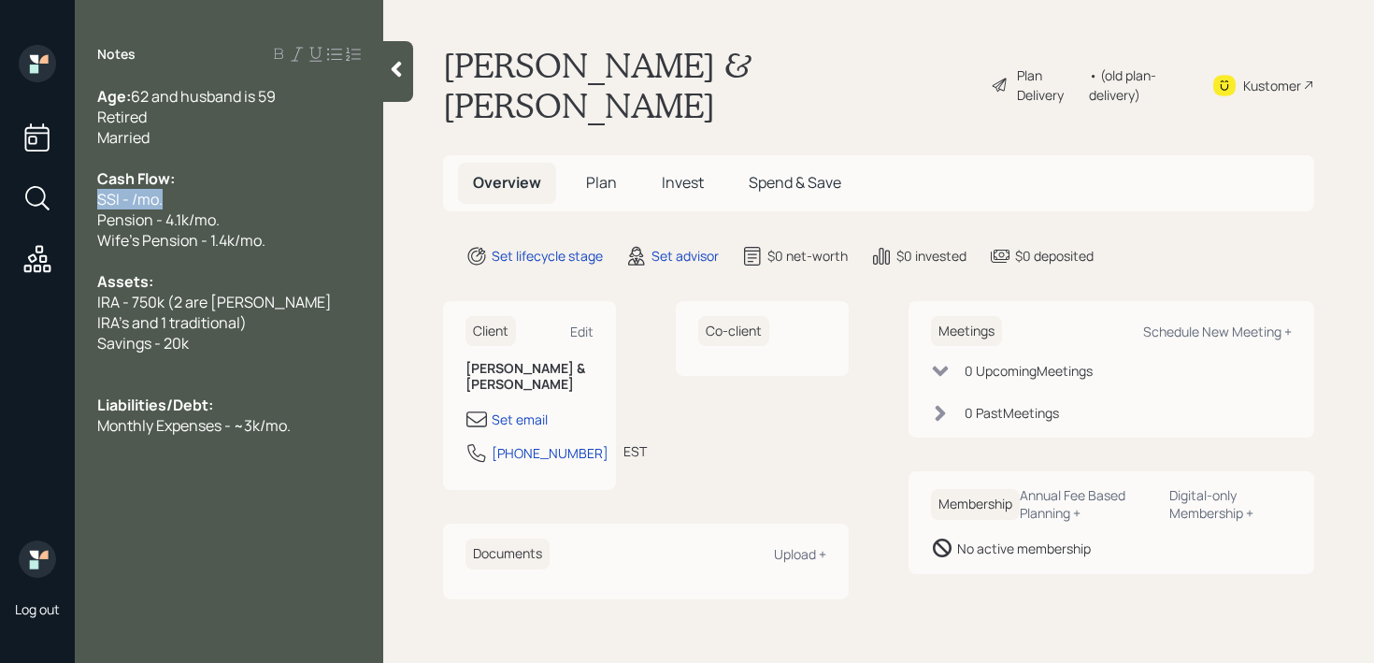
drag, startPoint x: 114, startPoint y: 196, endPoint x: 0, endPoint y: 196, distance: 114.0
click at [0, 196] on div "Log out Notes Age: 62 and husband is 59 Retired Married Cash Flow: SSI - /mo. P…" at bounding box center [687, 331] width 1374 height 663
drag, startPoint x: 21, startPoint y: 197, endPoint x: 0, endPoint y: 197, distance: 20.6
click at [0, 197] on div "Log out Notes Age: 62 and husband is 59 Retired Married Cash Flow: SSI - /mo. P…" at bounding box center [687, 331] width 1374 height 663
drag, startPoint x: 130, startPoint y: 204, endPoint x: 318, endPoint y: 36, distance: 251.6
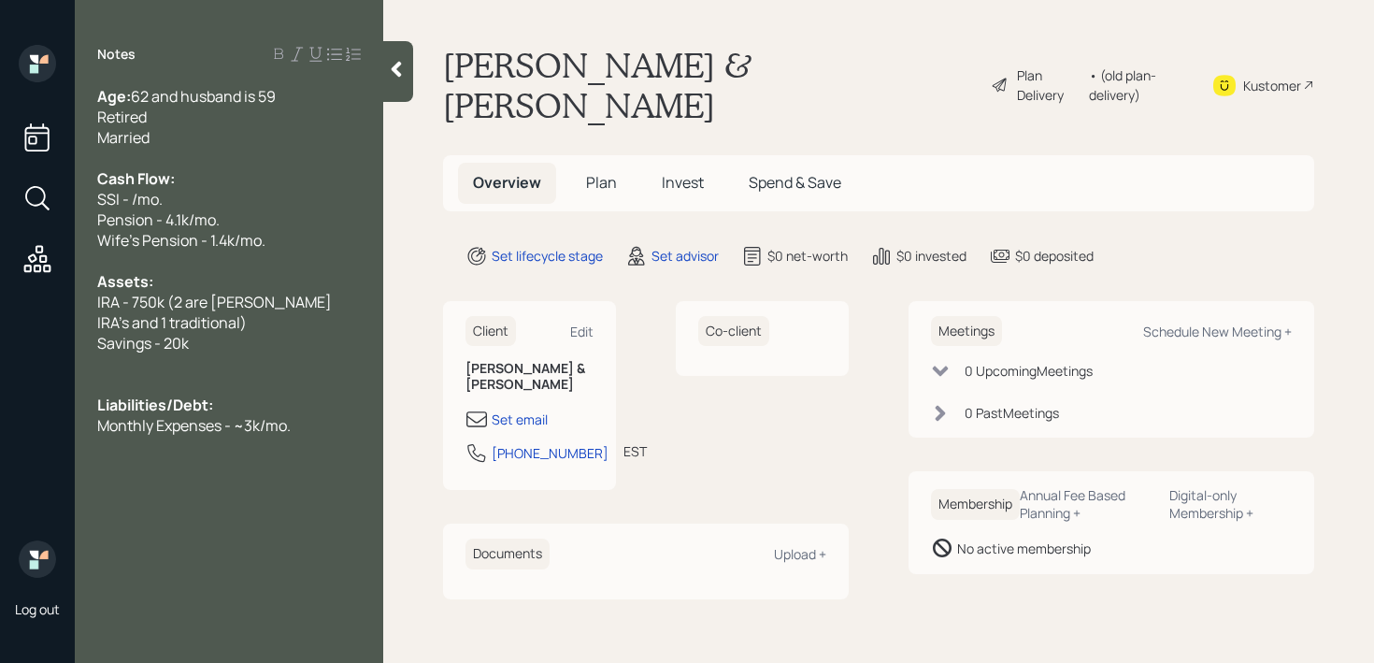
click at [135, 198] on span "SSI - /mo." at bounding box center [129, 199] width 65 height 21
click at [309, 244] on div "Wife's Pension - 1.4k/mo." at bounding box center [229, 240] width 264 height 21
click at [257, 328] on div "IRA - 750k (2 are roth IRA's and 1 traditional)" at bounding box center [229, 312] width 264 height 41
click at [256, 331] on div "IRA - 750k (2 are roth IRA's and 1 traditional)" at bounding box center [229, 312] width 264 height 41
click at [255, 348] on div "Savings - 20k" at bounding box center [229, 343] width 264 height 21
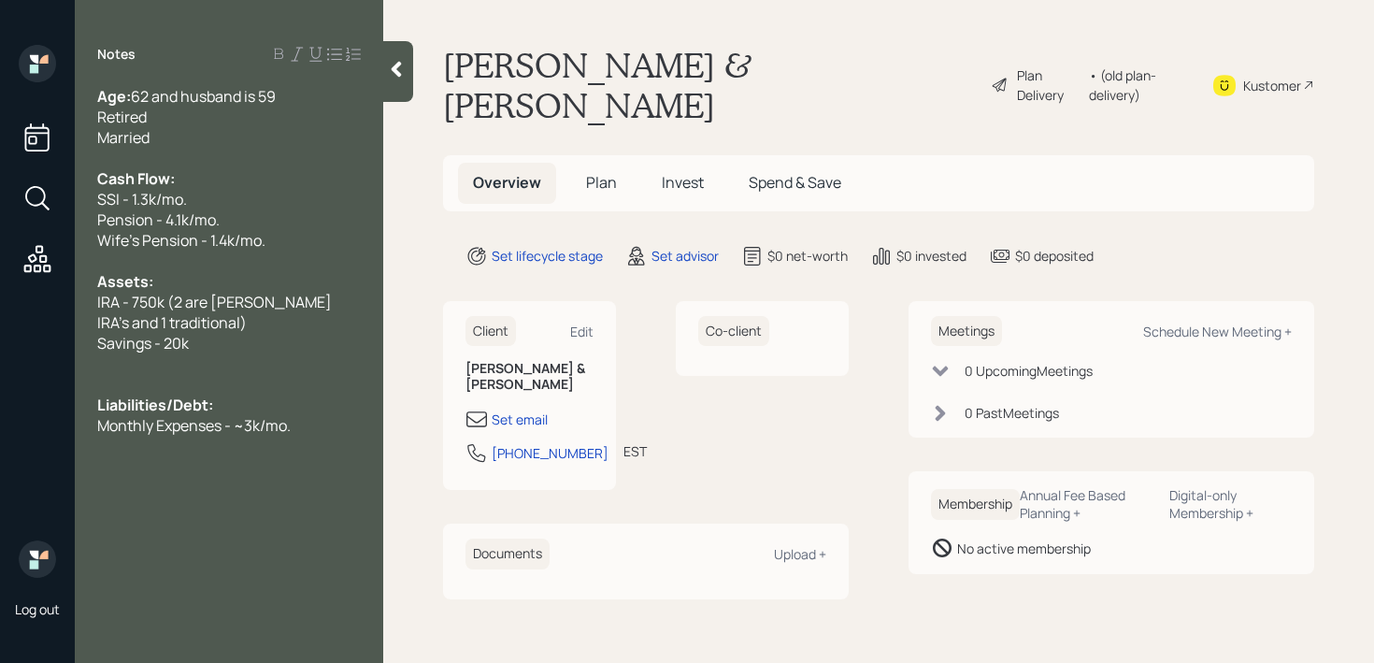
click at [257, 345] on div "Savings - 20k" at bounding box center [229, 343] width 264 height 21
click at [324, 420] on div "Monthly Expenses - ~3k/mo." at bounding box center [229, 425] width 264 height 21
click at [548, 408] on div "Set email" at bounding box center [529, 419] width 128 height 22
click at [534, 409] on div "Set email" at bounding box center [520, 419] width 56 height 20
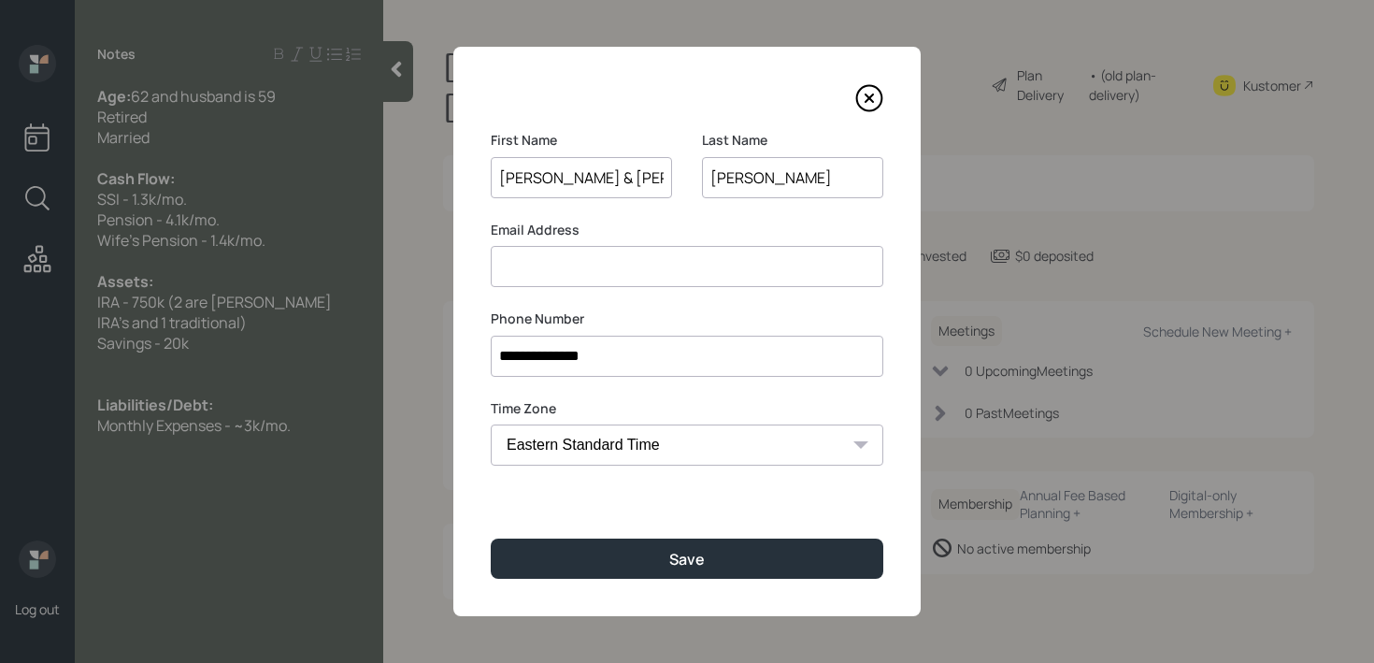
click at [648, 252] on input at bounding box center [687, 266] width 393 height 41
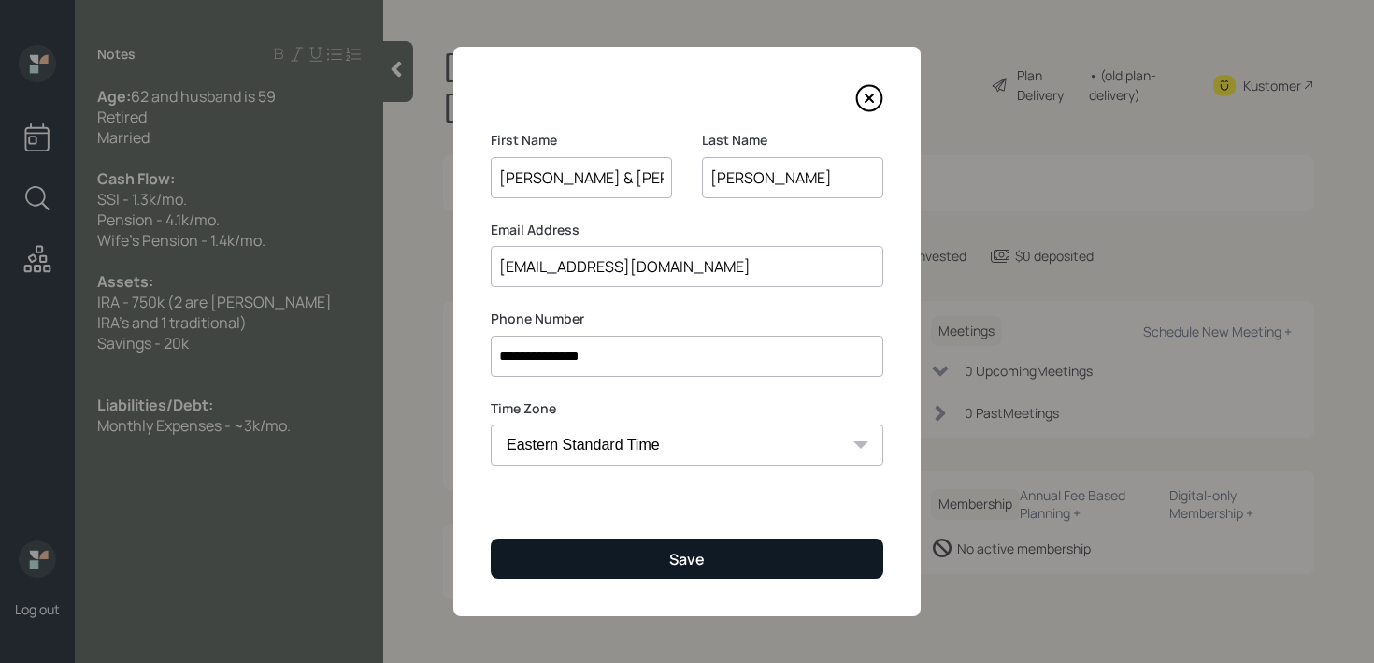
type input "[EMAIL_ADDRESS][DOMAIN_NAME]"
click at [647, 554] on button "Save" at bounding box center [687, 558] width 393 height 40
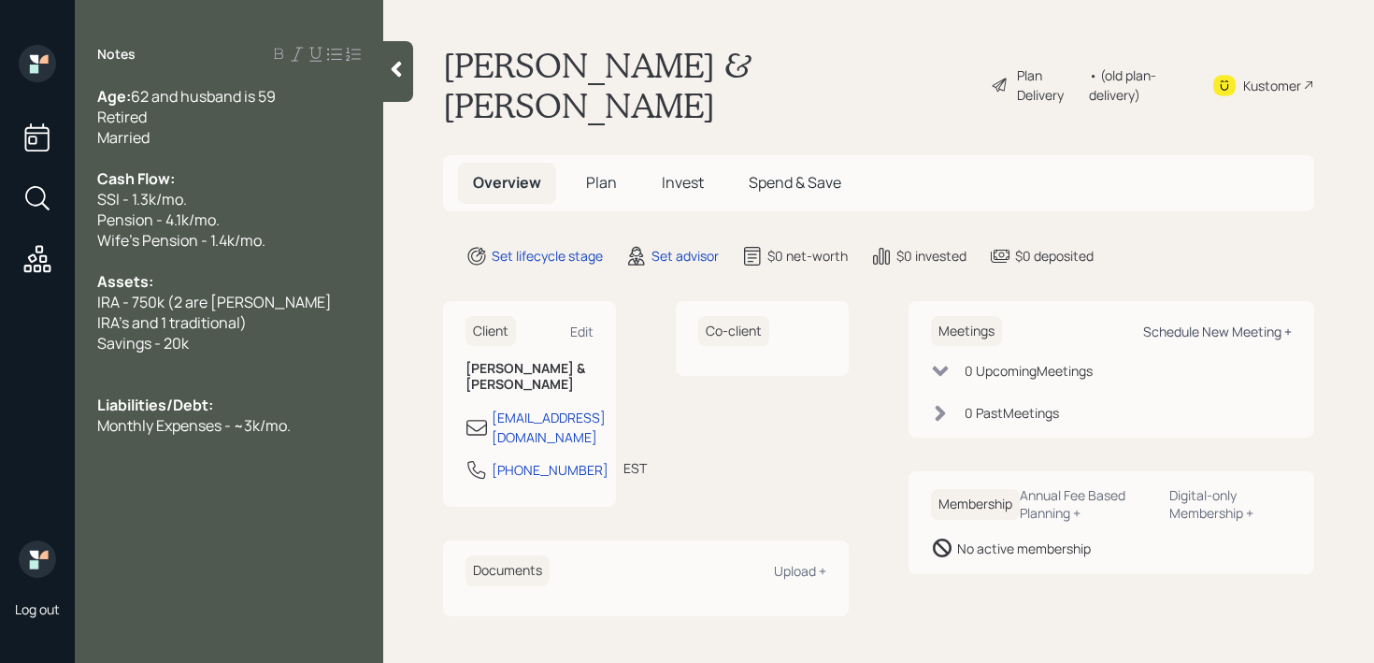
click at [1150, 322] on div "Schedule New Meeting +" at bounding box center [1217, 331] width 149 height 18
select select "round-robin"
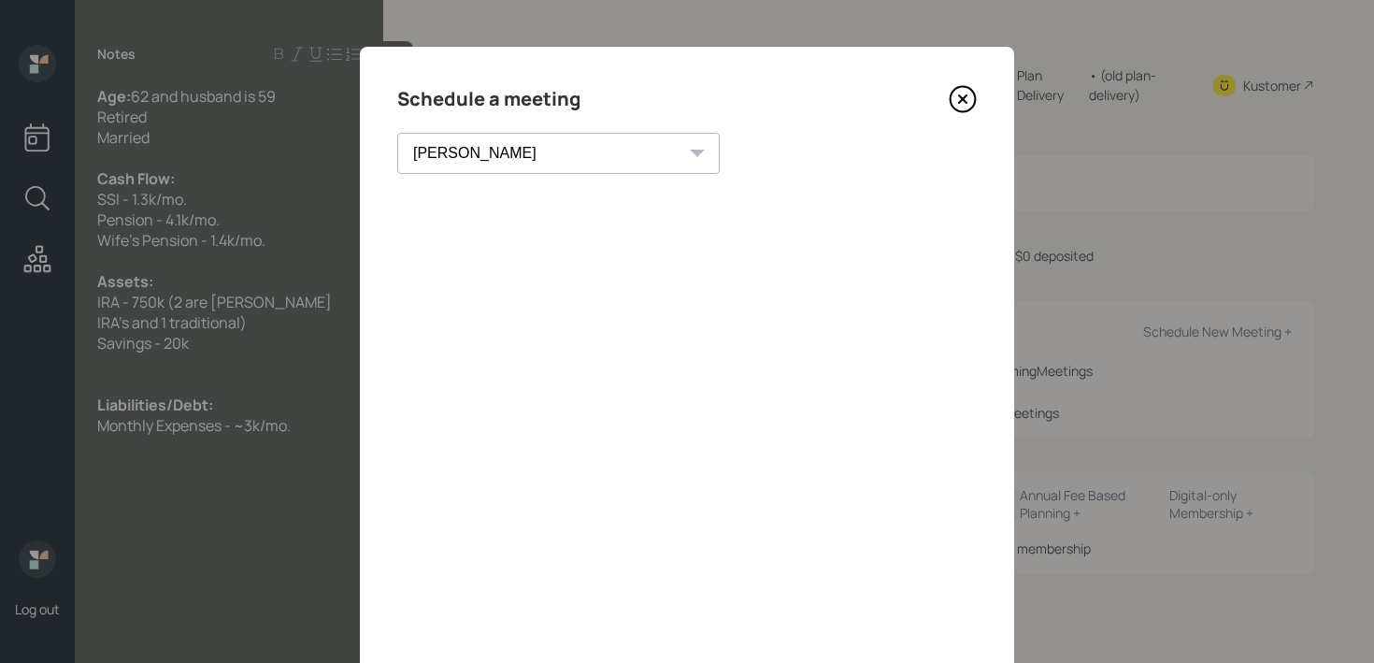
click at [968, 93] on icon at bounding box center [963, 99] width 28 height 28
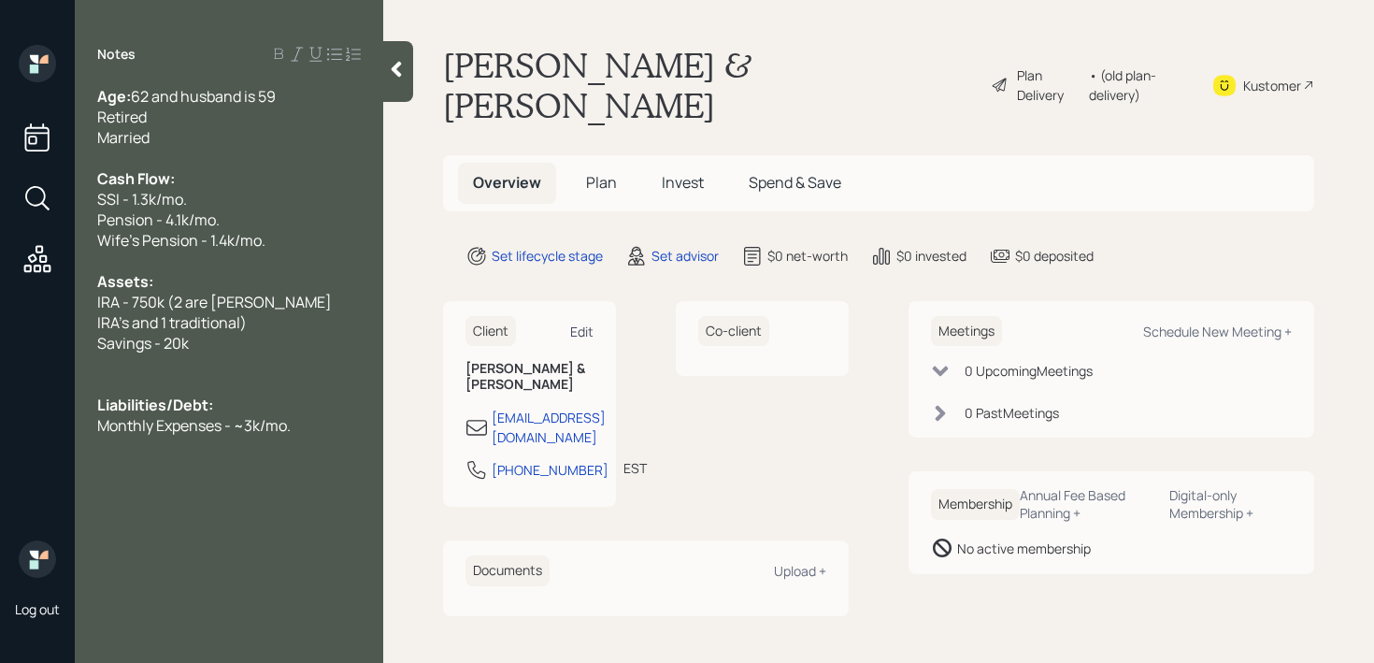
click at [577, 322] on div "Edit" at bounding box center [581, 331] width 23 height 18
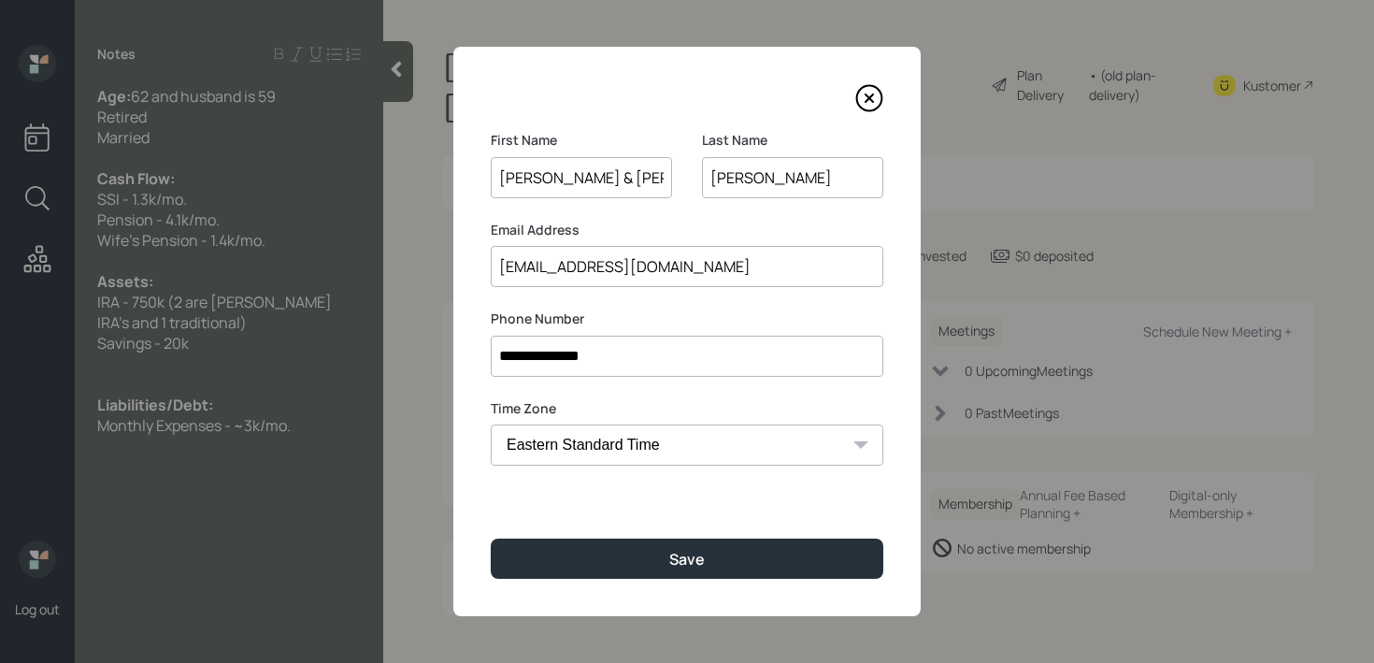
drag, startPoint x: 766, startPoint y: 172, endPoint x: 631, endPoint y: 172, distance: 135.5
click at [631, 172] on div "First Name Dan & sandra Last Name Cory" at bounding box center [687, 176] width 393 height 90
type input "Koury"
click at [608, 178] on input "Dan & sandra" at bounding box center [581, 177] width 181 height 41
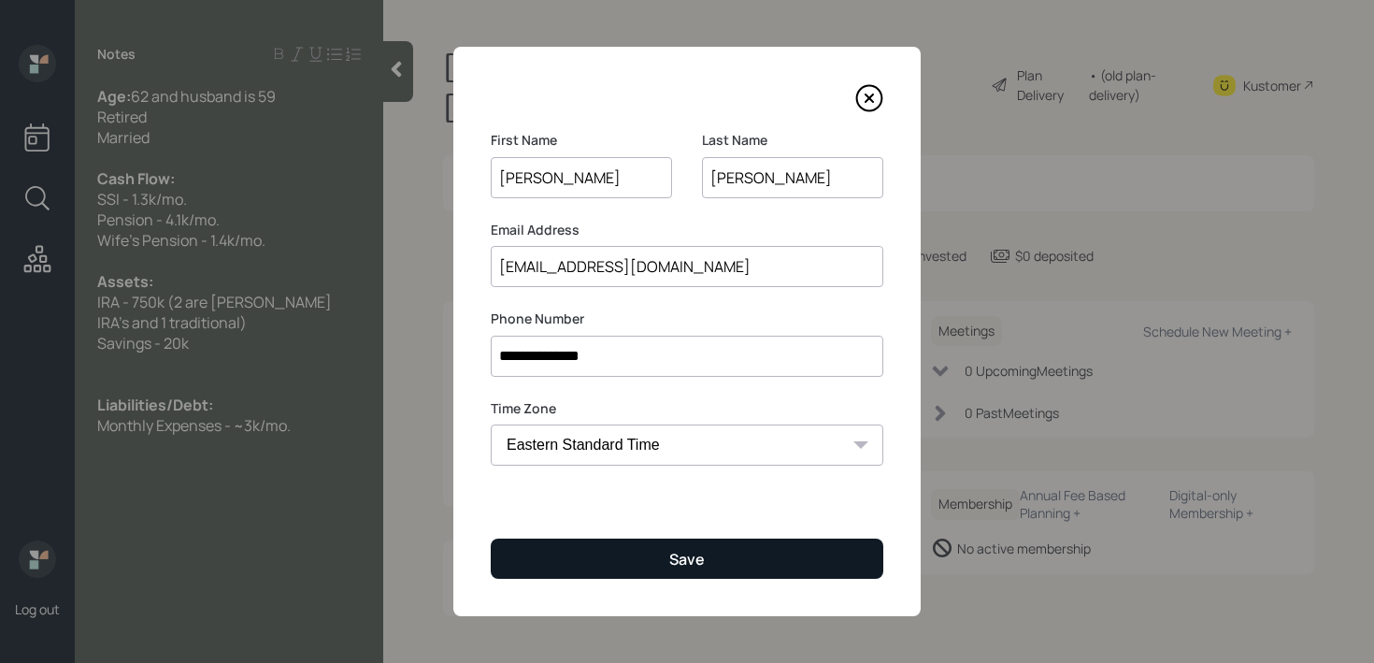
type input "[PERSON_NAME]"
click at [704, 562] on button "Save" at bounding box center [687, 558] width 393 height 40
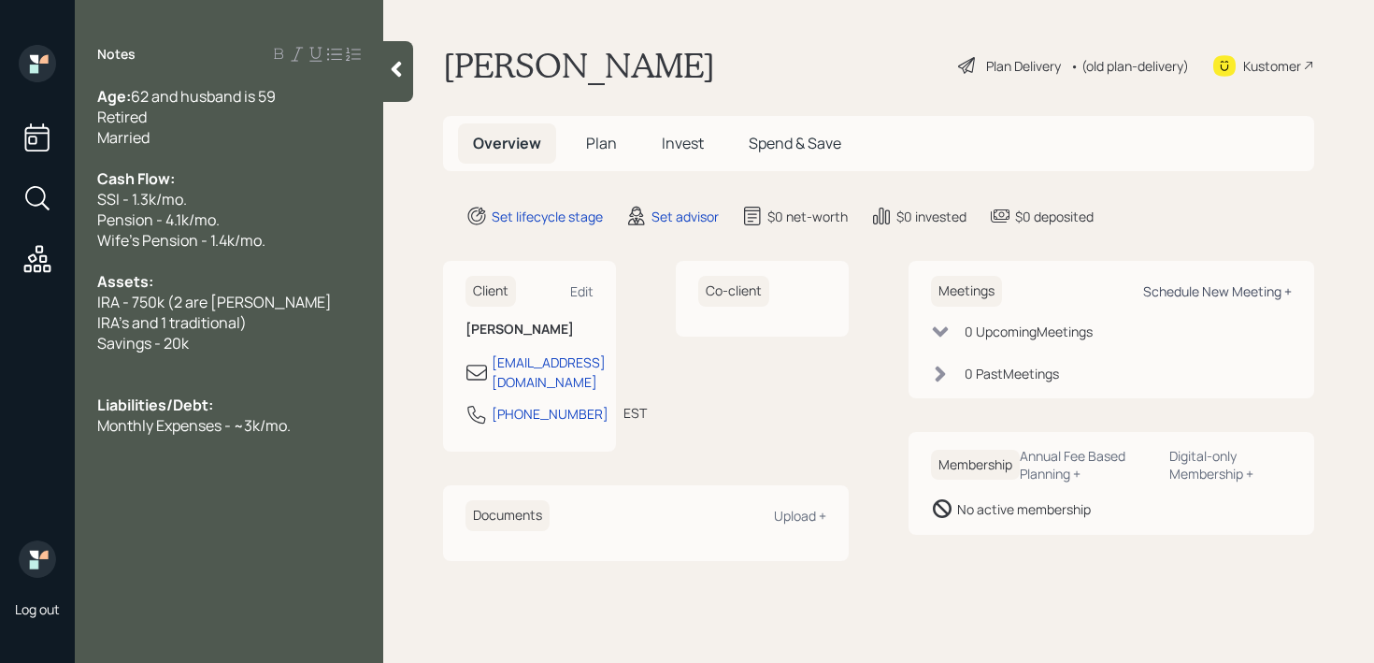
click at [1269, 296] on div "Schedule New Meeting +" at bounding box center [1217, 291] width 149 height 18
select select "round-robin"
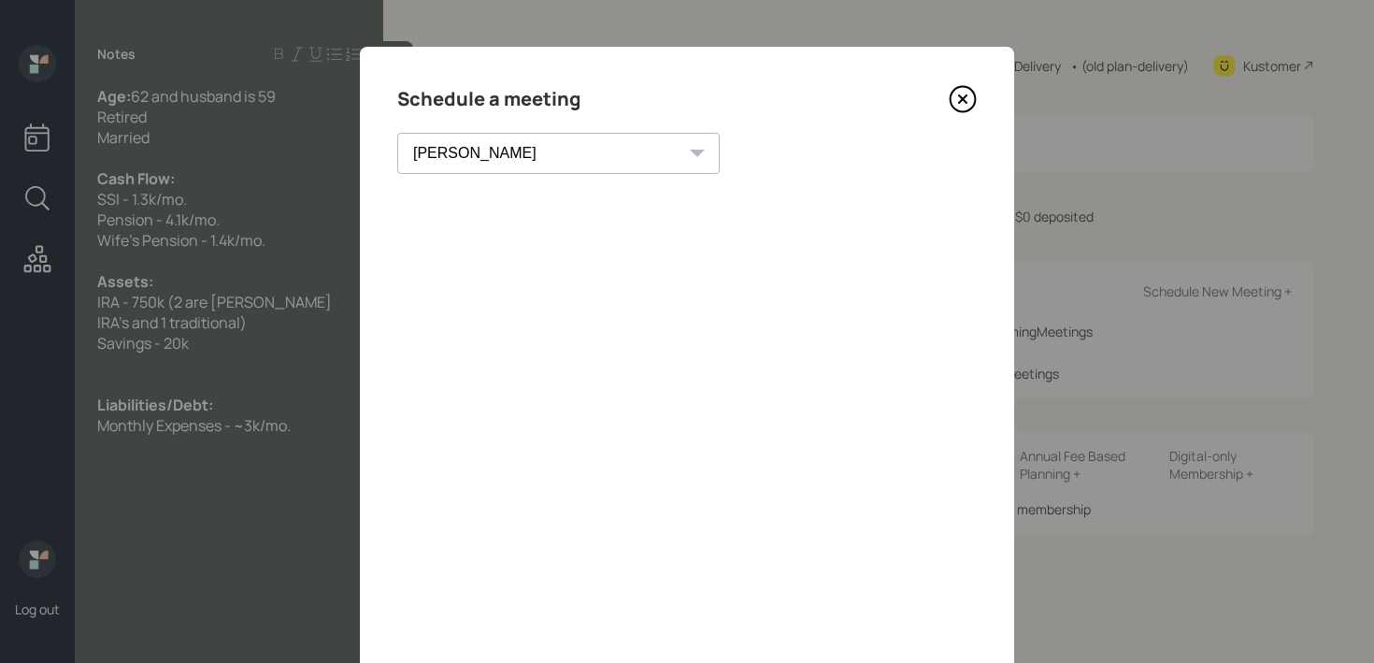
click at [977, 102] on div "Schedule a meeting Theresa Spinello Matthew Burke Aleksandra Szegda Eitan Bar-D…" at bounding box center [687, 421] width 654 height 748
click at [954, 92] on icon at bounding box center [963, 99] width 28 height 28
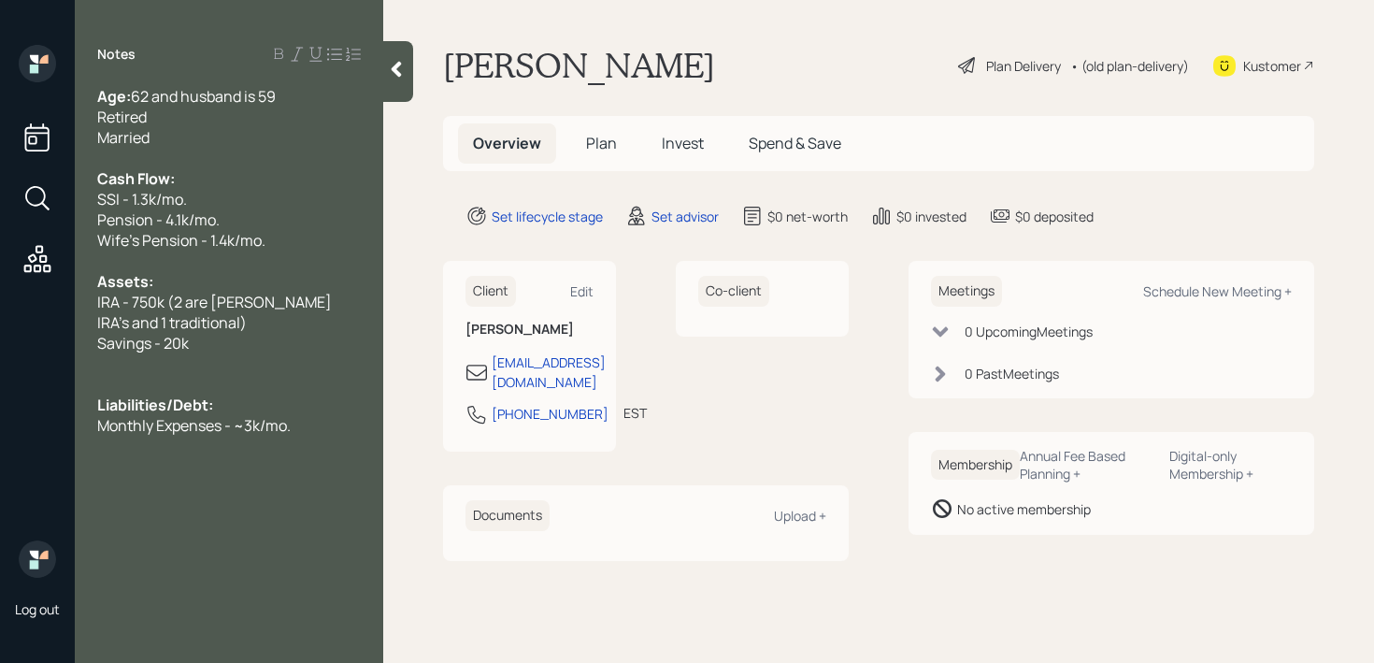
click at [1290, 76] on div "Kustomer" at bounding box center [1263, 65] width 101 height 41
click at [320, 436] on div at bounding box center [229, 446] width 264 height 21
click at [300, 428] on div "Monthly Expenses - ~3k/mo." at bounding box center [229, 425] width 264 height 21
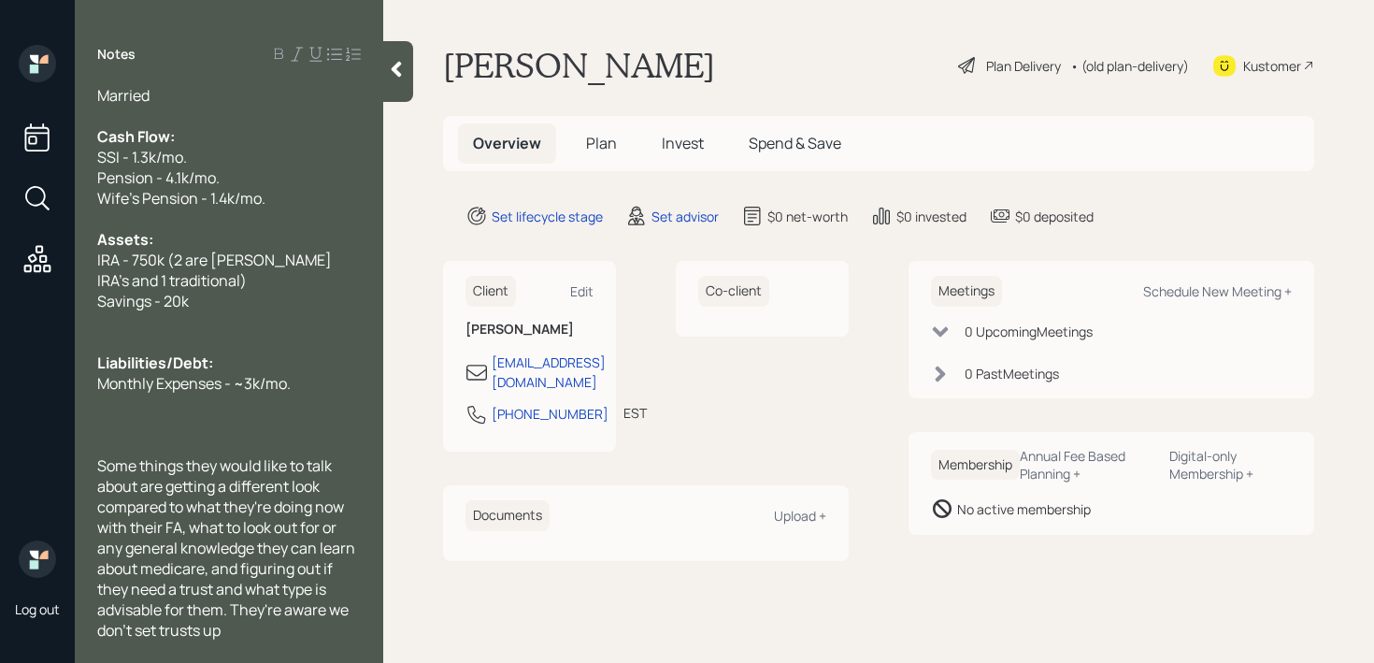
scroll to position [93, 0]
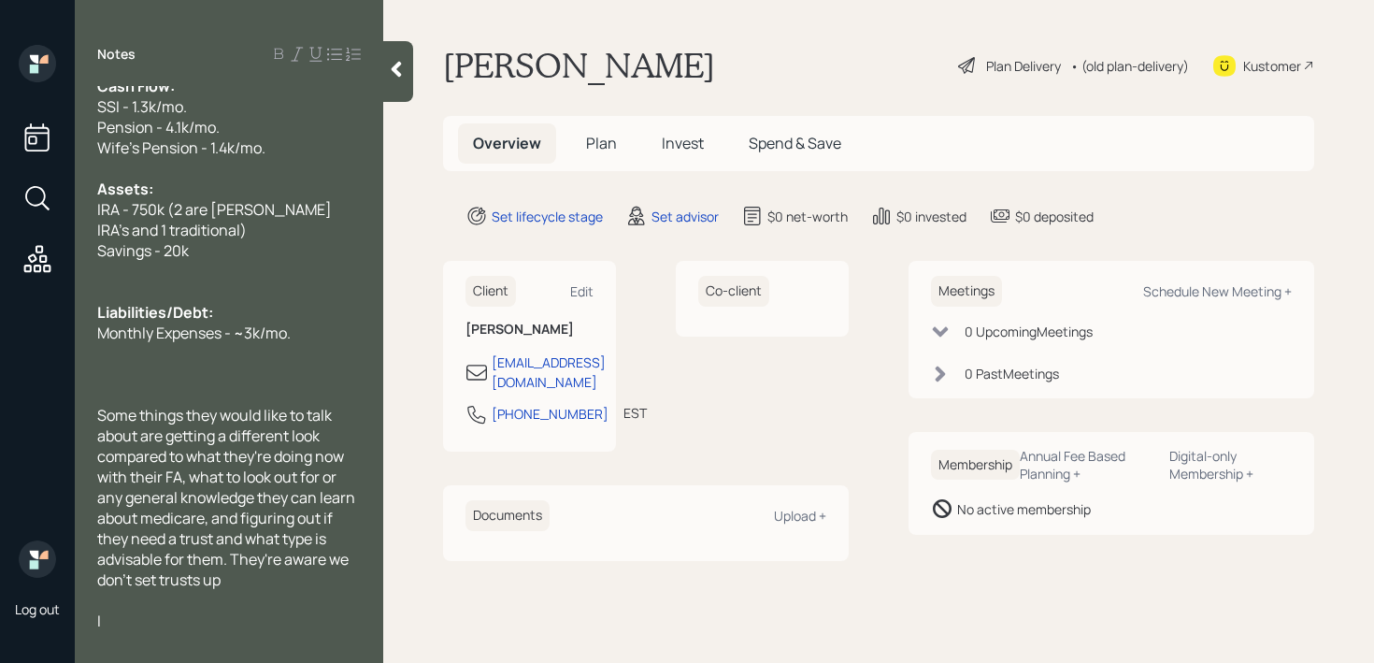
click at [226, 583] on div "Some things they would like to talk about are getting a different look compared…" at bounding box center [229, 497] width 264 height 185
drag, startPoint x: 310, startPoint y: 578, endPoint x: 171, endPoint y: 579, distance: 139.3
click at [171, 579] on div "Some things they would like to talk about are getting a different look compared…" at bounding box center [229, 497] width 264 height 185
click at [134, 639] on div at bounding box center [229, 641] width 264 height 21
click at [140, 627] on div "I" at bounding box center [229, 620] width 264 height 21
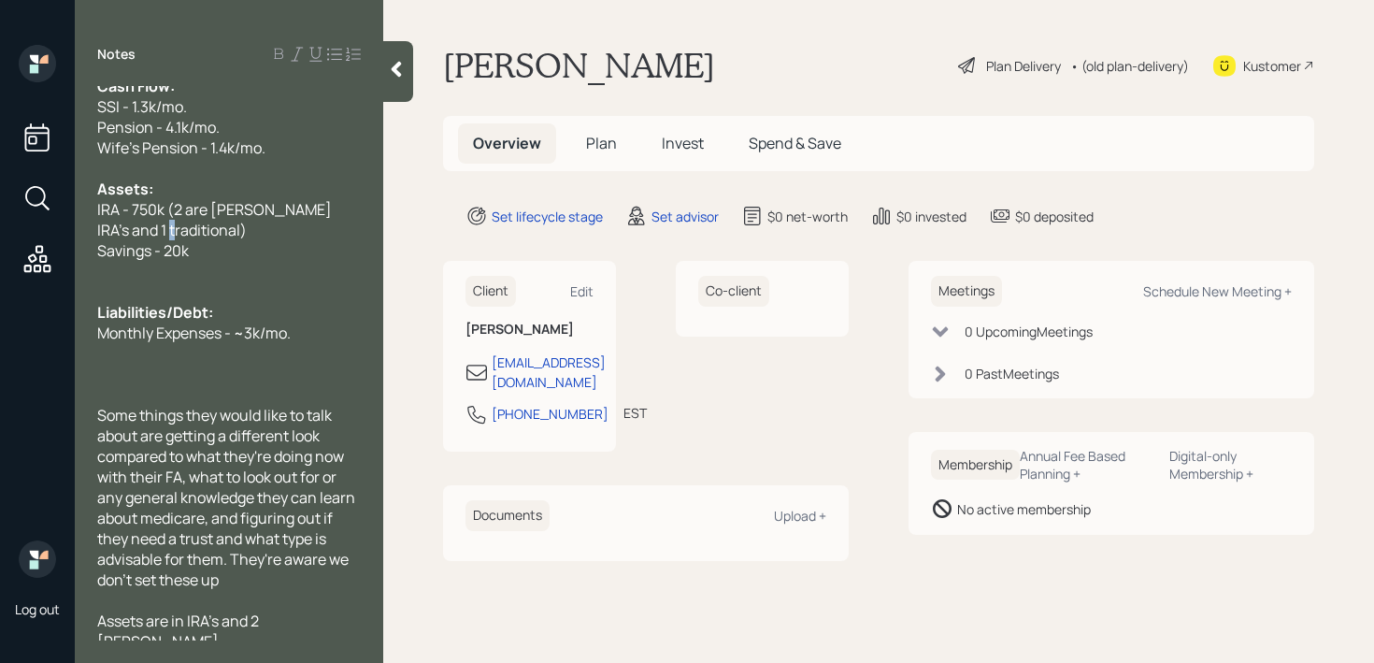
drag, startPoint x: 165, startPoint y: 232, endPoint x: 153, endPoint y: 232, distance: 12.2
click at [153, 232] on span "IRA - 750k (2 are roth IRA's and 1 traditional)" at bounding box center [215, 219] width 237 height 41
click at [327, 618] on div "Assets are in IRA's and 2 Roth's." at bounding box center [229, 630] width 264 height 41
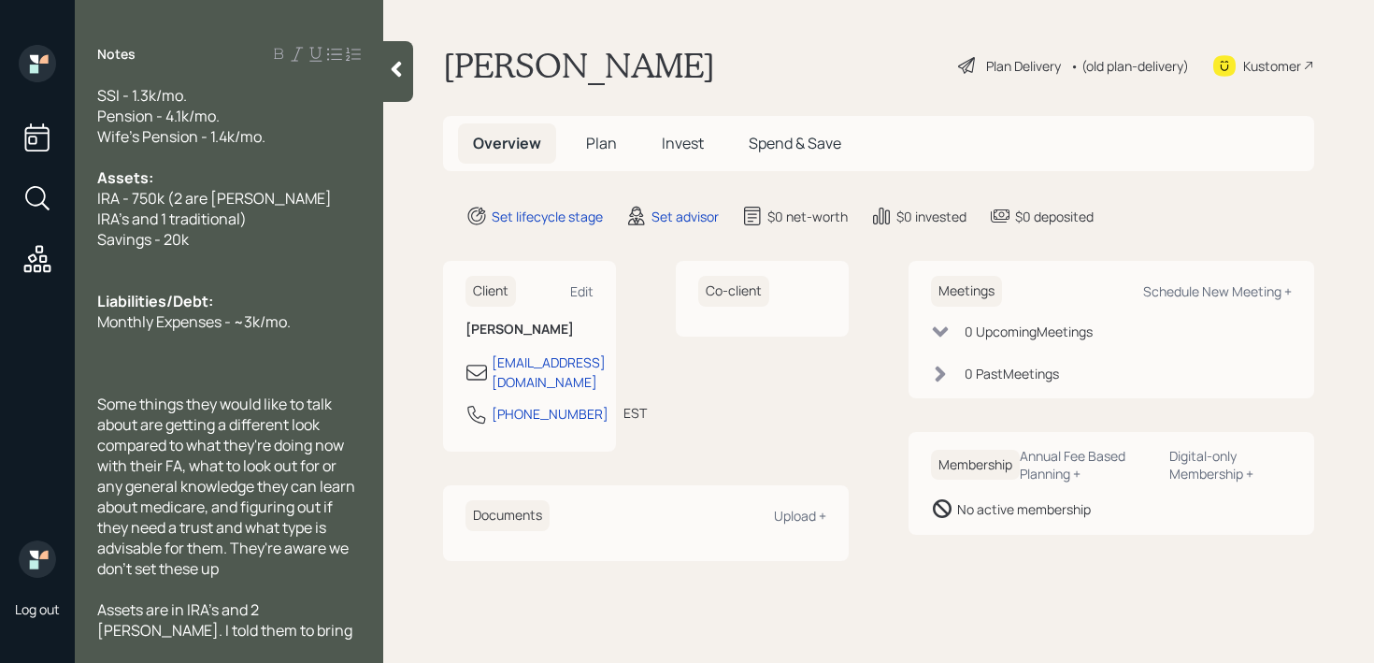
scroll to position [0, 0]
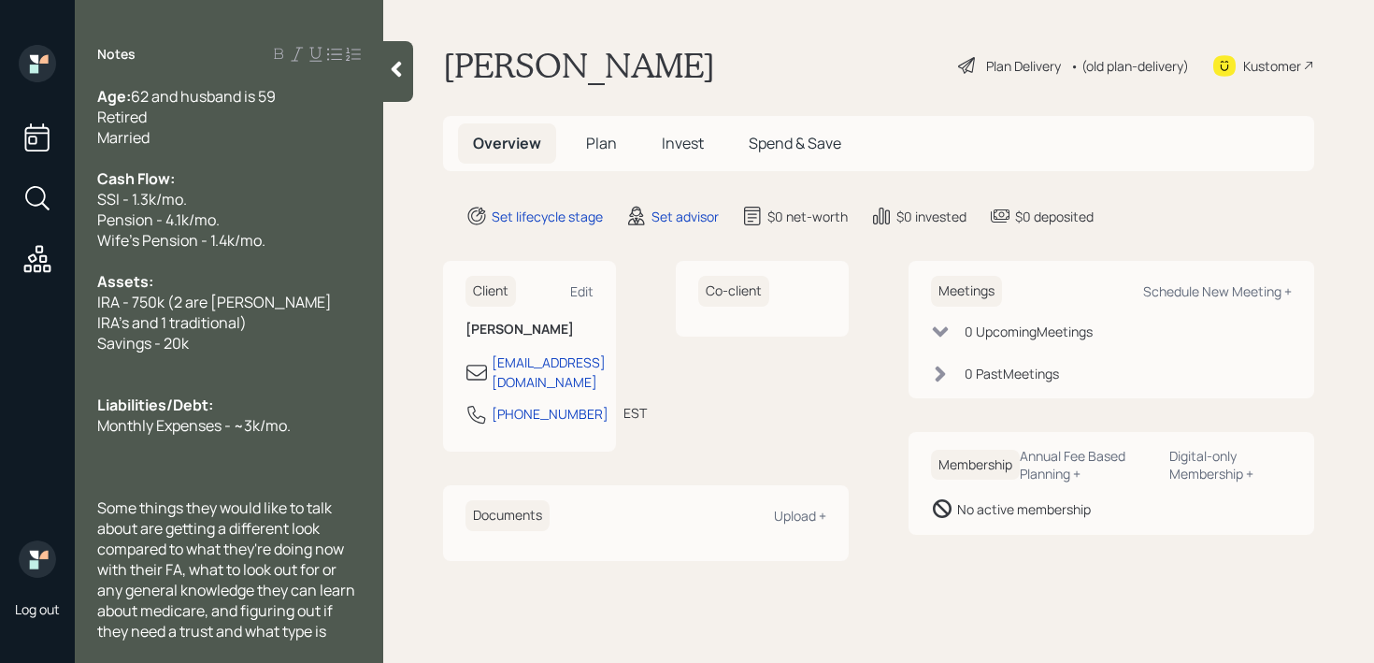
click at [226, 136] on div "Married" at bounding box center [229, 137] width 264 height 21
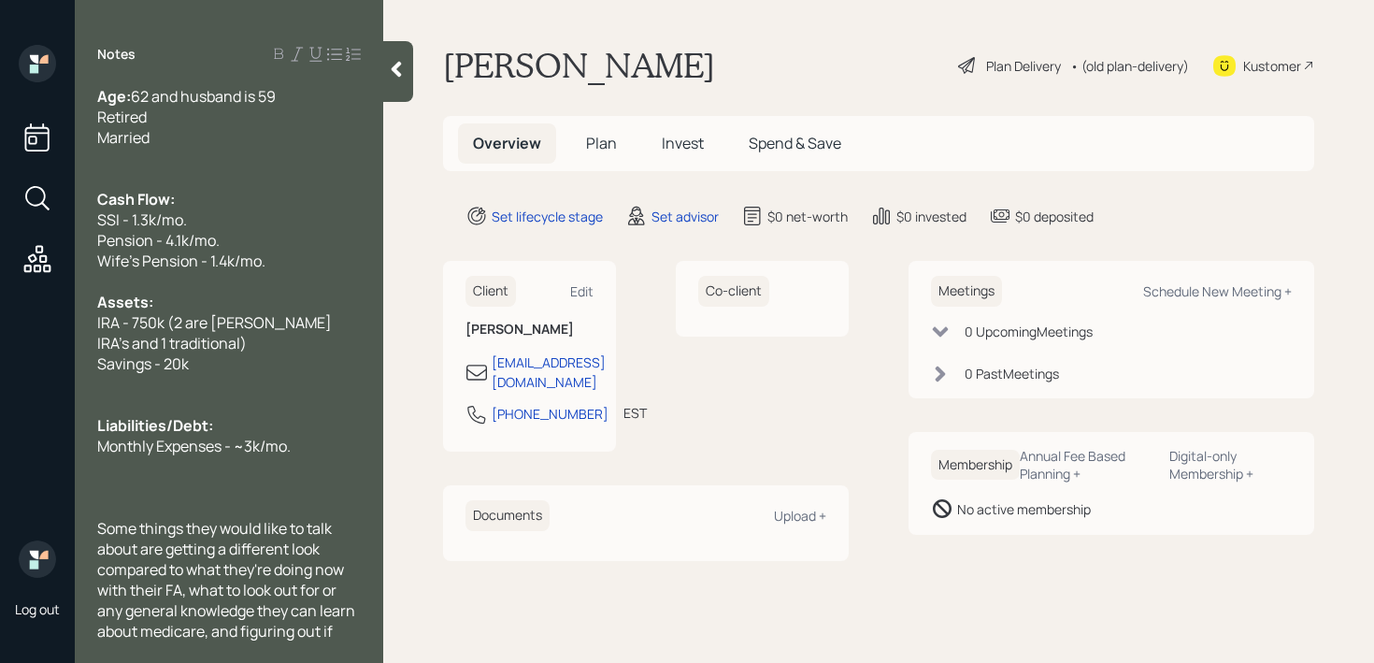
click at [296, 107] on div "Retired" at bounding box center [229, 117] width 264 height 21
click at [302, 100] on div "Age: 62 and husband is 59" at bounding box center [229, 96] width 264 height 21
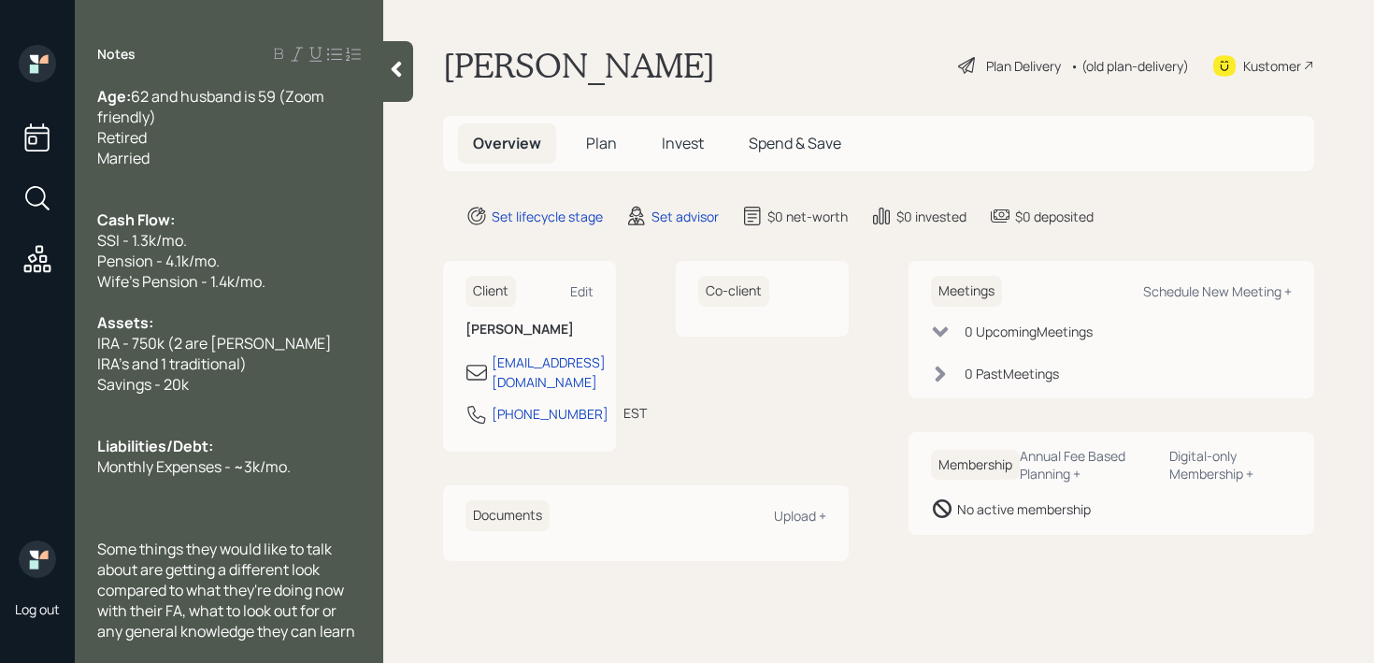
scroll to position [185, 0]
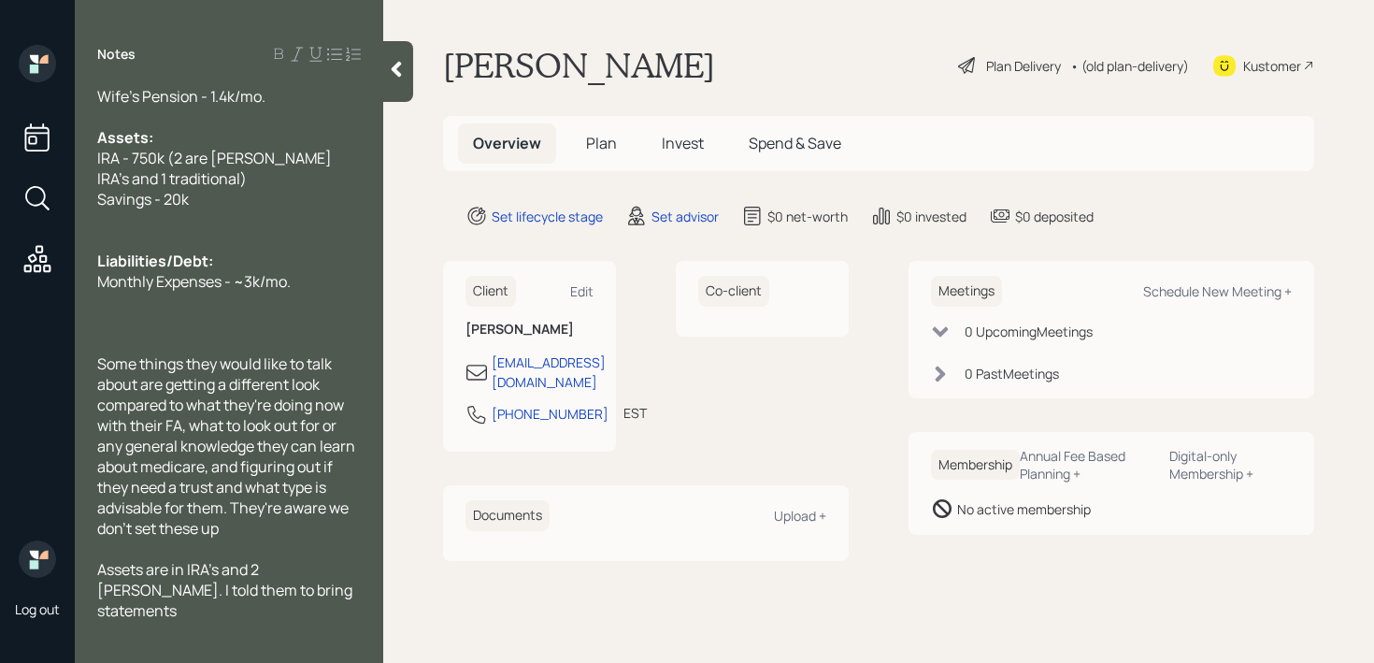
click at [271, 599] on span "Assets are in IRA's and 2 Roth's. I told them to bring statements" at bounding box center [226, 590] width 258 height 62
click at [286, 594] on div "Assets are in IRA's and 2 Roth's. I told them to bring statements" at bounding box center [229, 590] width 264 height 62
click at [138, 154] on span "IRA - 750k (2 are roth IRA's and 1 traditional)" at bounding box center [215, 168] width 237 height 41
drag, startPoint x: 324, startPoint y: 158, endPoint x: 170, endPoint y: 178, distance: 155.5
click at [170, 178] on span "IRAs - ~750k (2 are roth IRA's and 1 traditional)" at bounding box center [224, 168] width 255 height 41
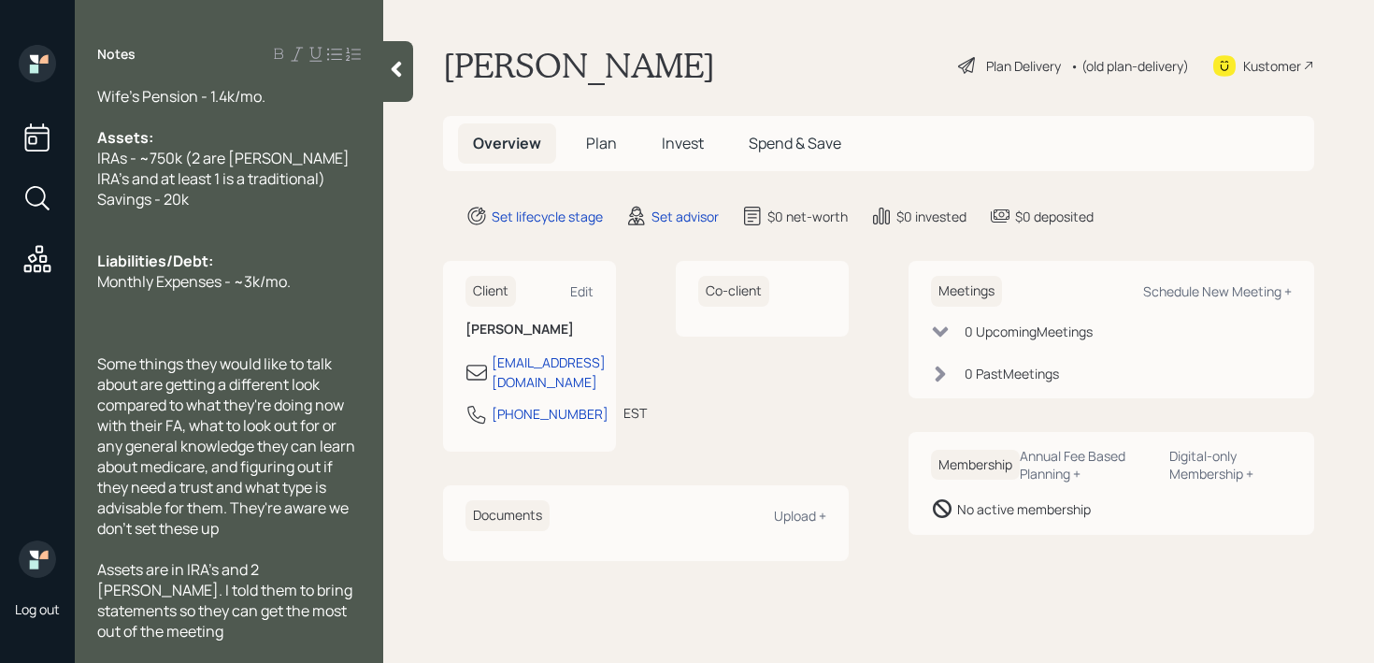
click at [234, 346] on div at bounding box center [229, 343] width 264 height 21
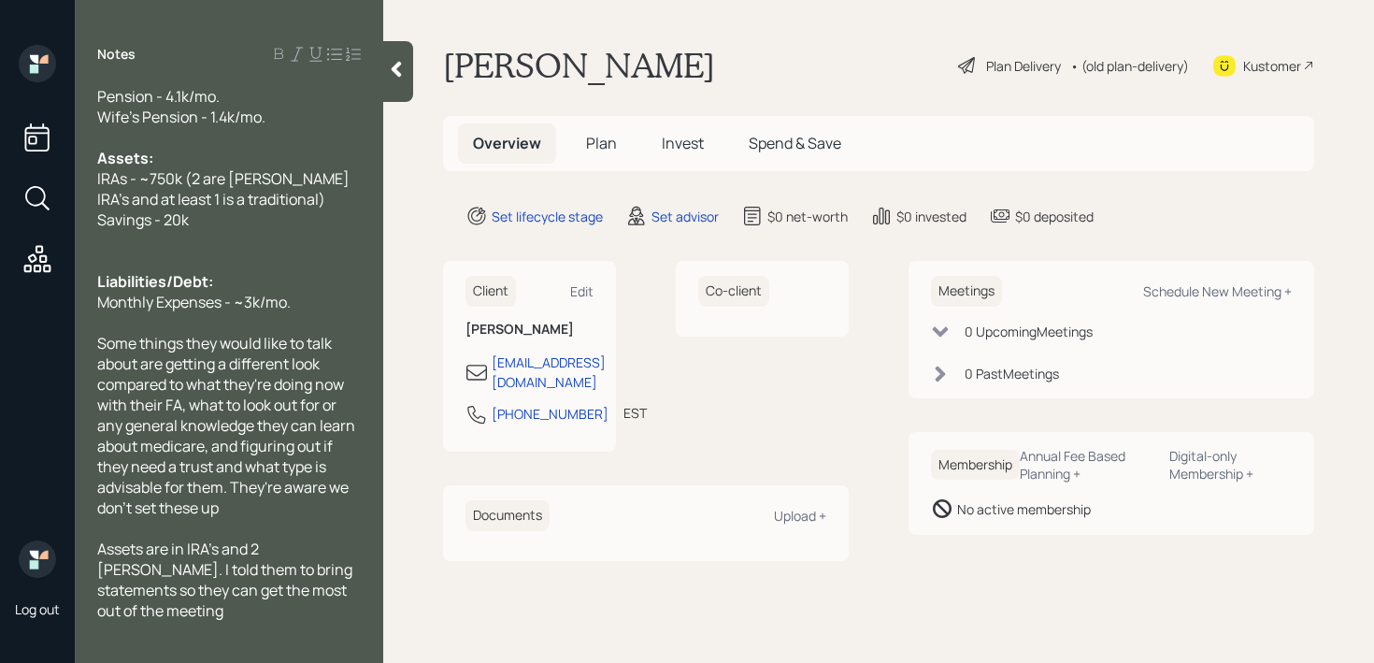
scroll to position [0, 0]
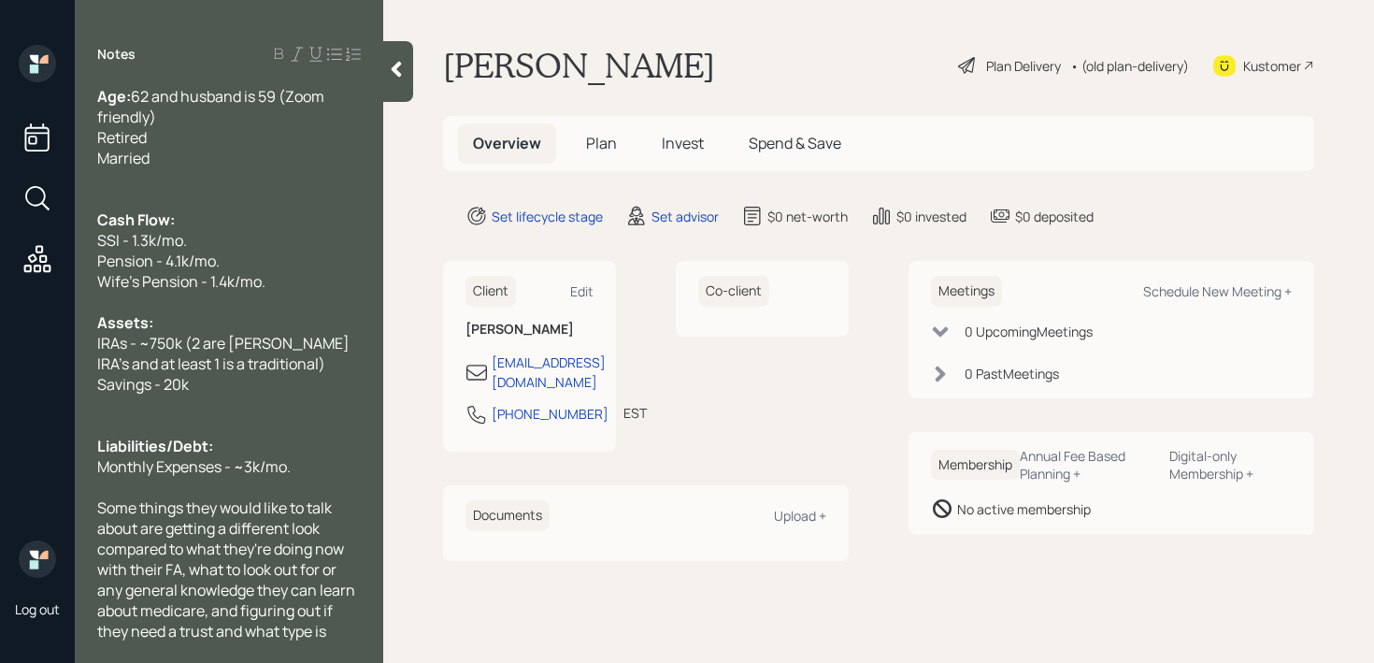
click at [389, 74] on icon at bounding box center [396, 69] width 19 height 19
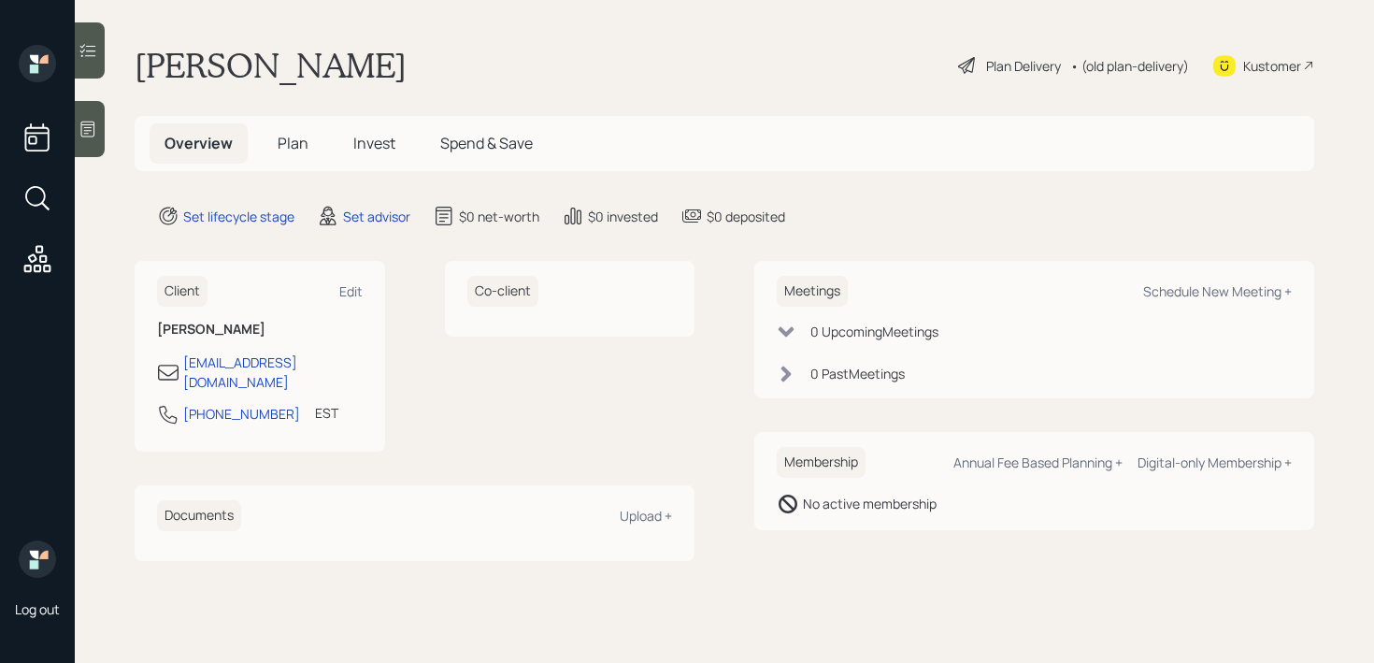
click at [544, 28] on main "Dan Koury Plan Delivery • (old plan-delivery) Kustomer Overview Plan Invest Spe…" at bounding box center [724, 331] width 1299 height 663
click at [93, 149] on div at bounding box center [90, 129] width 30 height 56
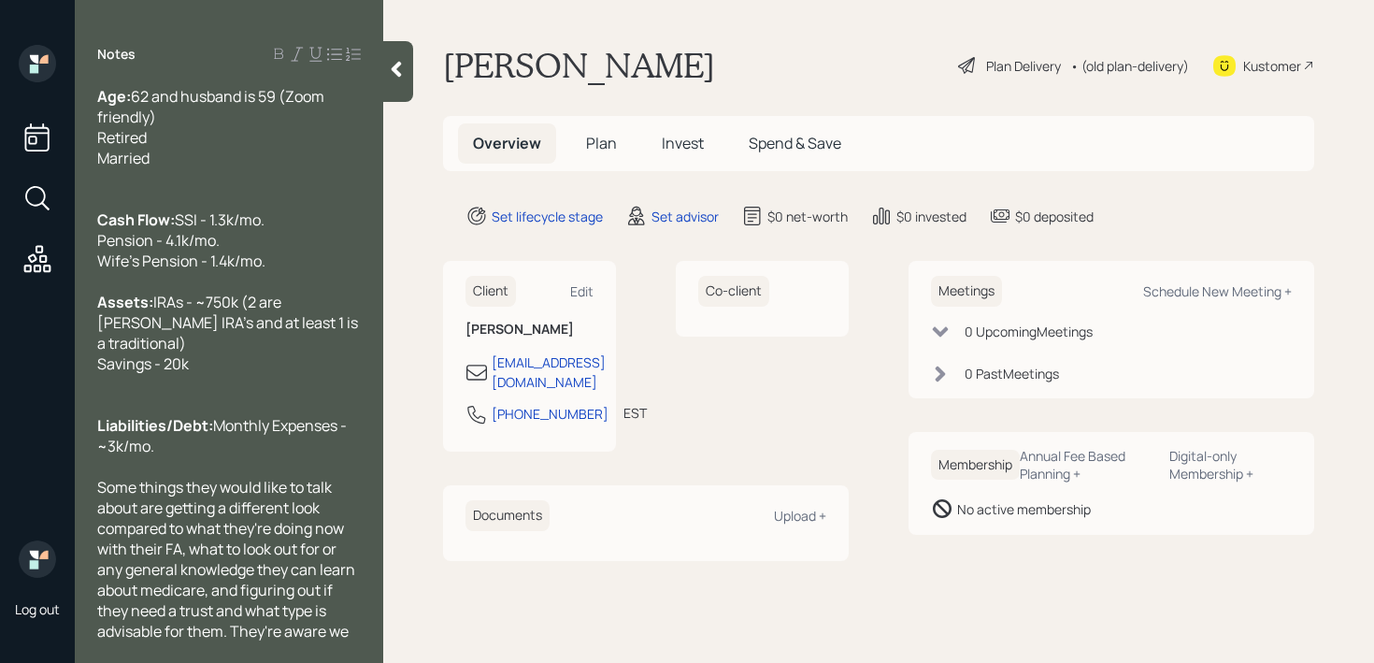
scroll to position [123, 0]
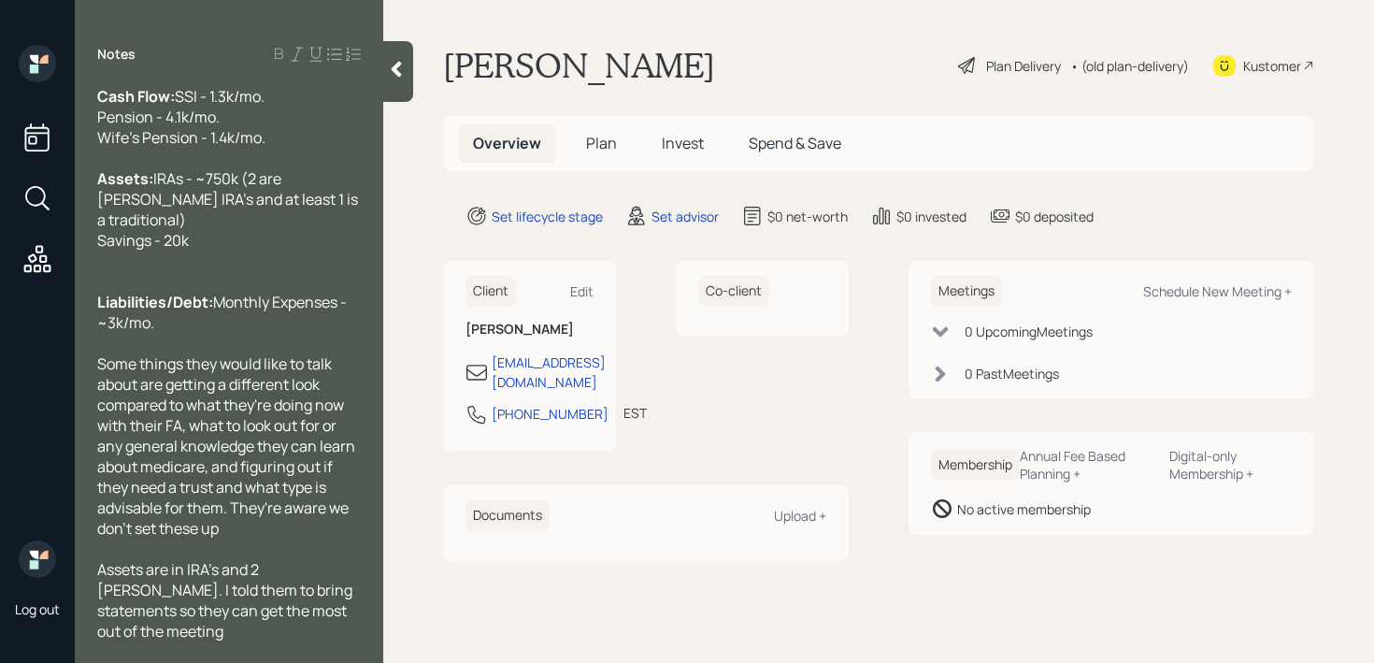
click at [396, 66] on icon at bounding box center [397, 70] width 10 height 16
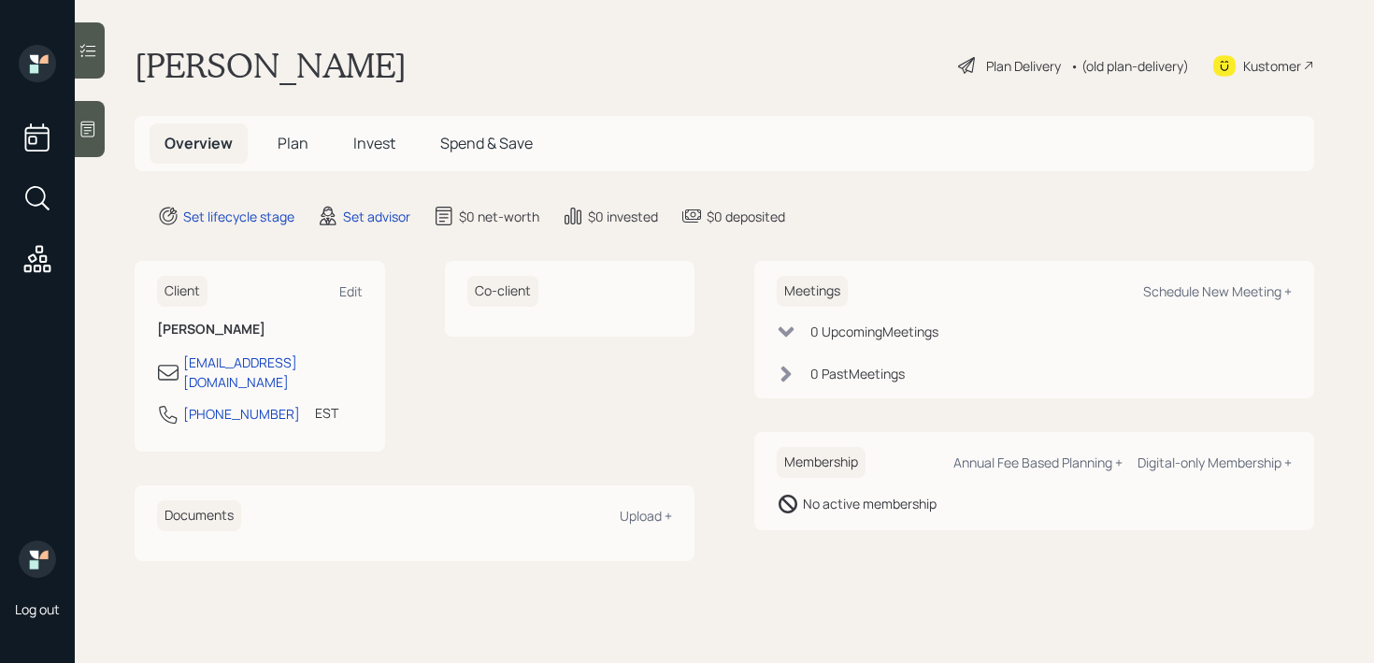
click at [488, 53] on div "[PERSON_NAME] Plan Delivery • (old plan-delivery) Kustomer" at bounding box center [725, 65] width 1180 height 41
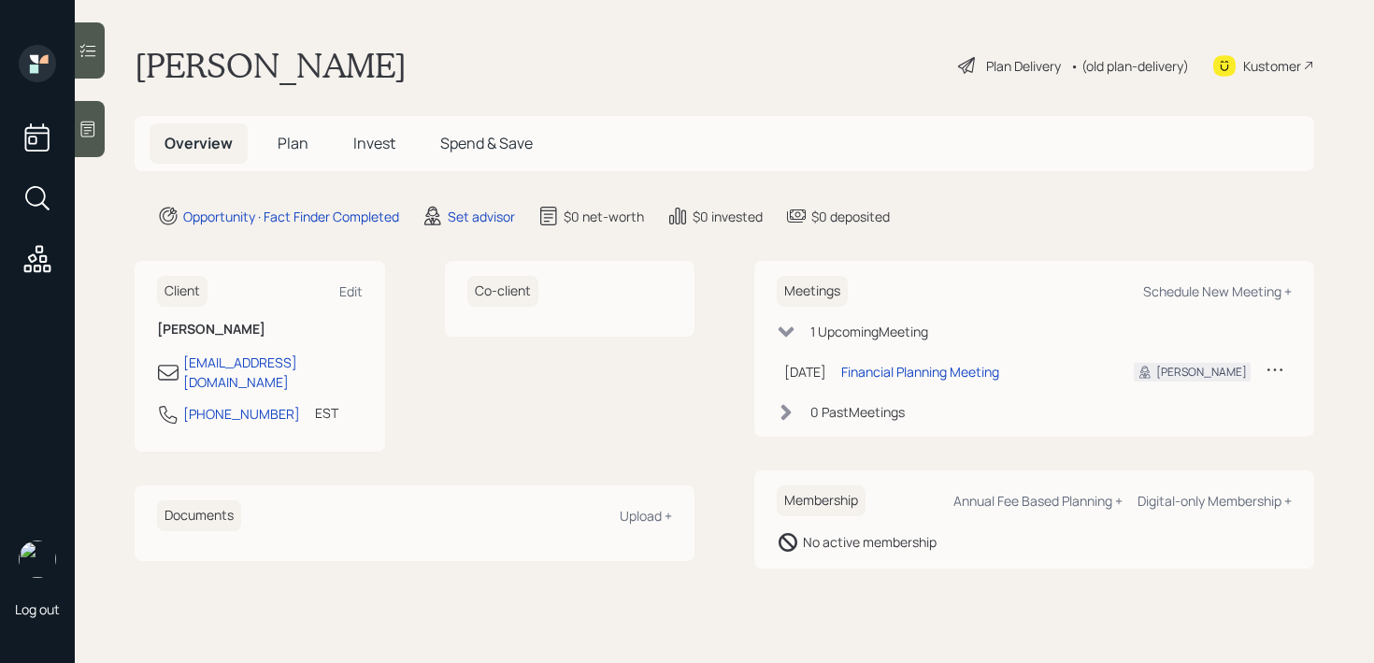
click at [85, 130] on icon at bounding box center [88, 130] width 14 height 16
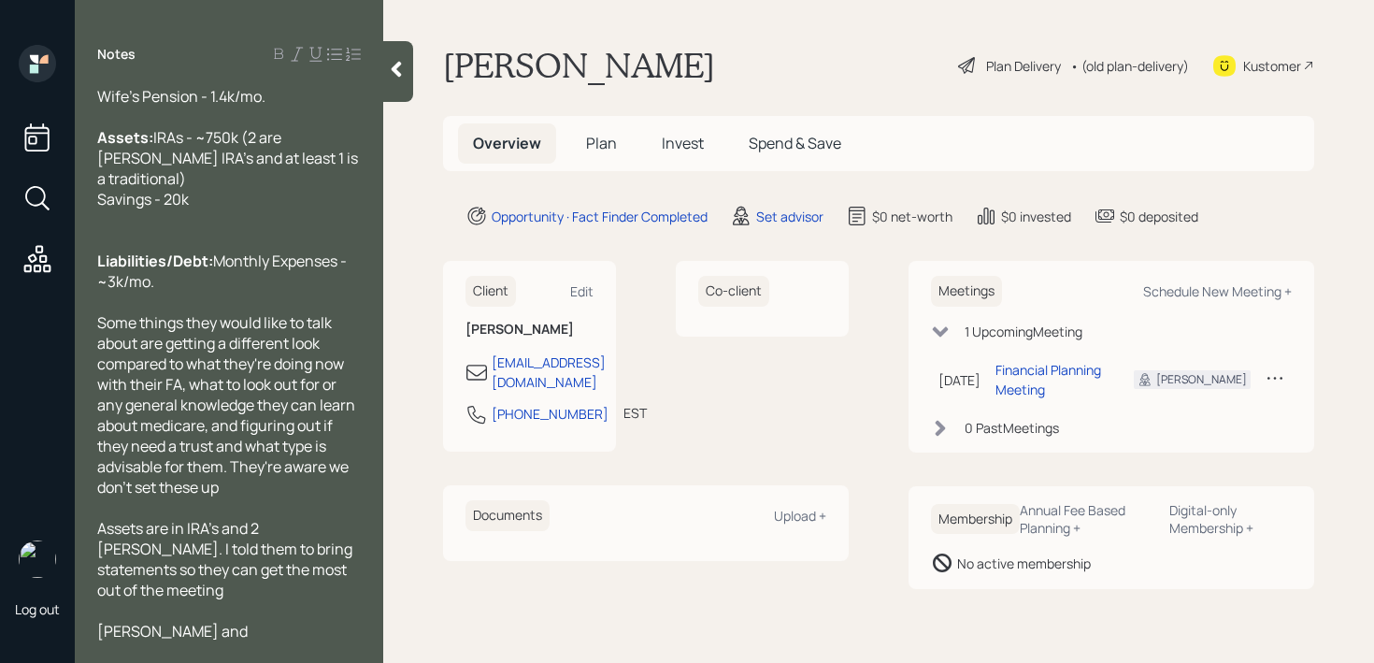
scroll to position [185, 0]
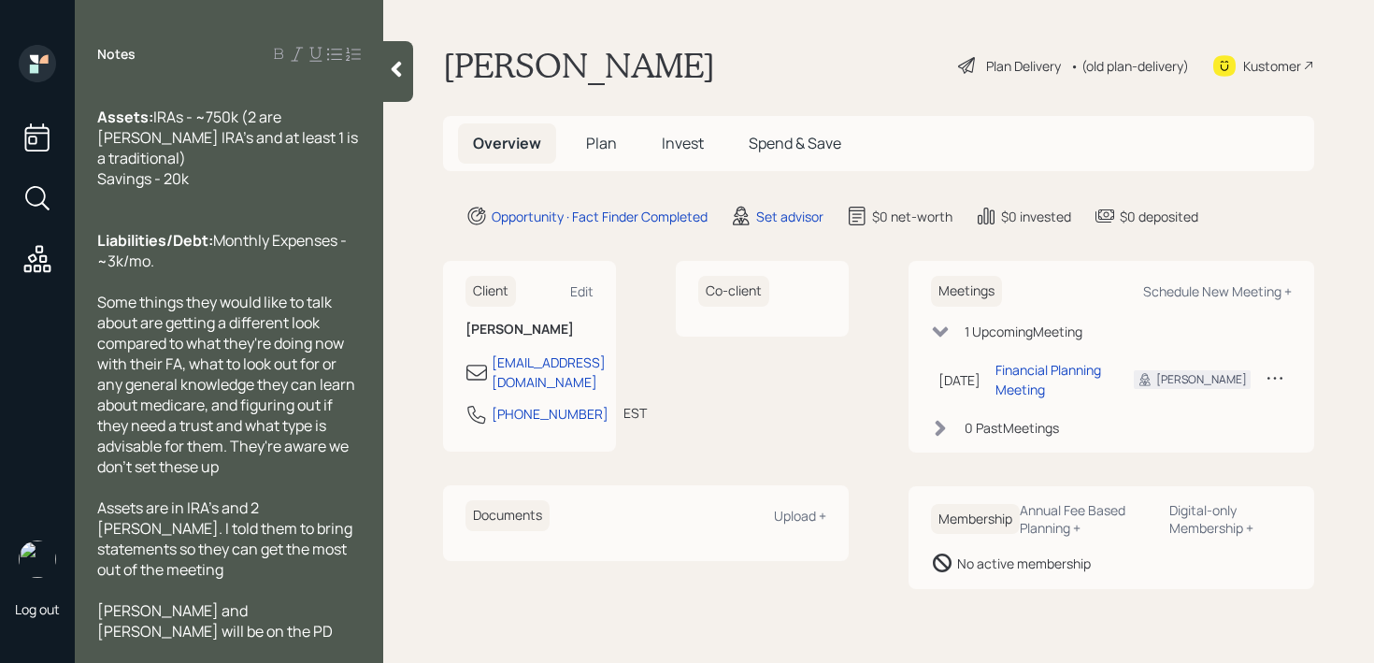
click at [393, 103] on main "[PERSON_NAME] Plan Delivery • (old plan-delivery) Kustomer Overview Plan Invest…" at bounding box center [878, 331] width 991 height 663
click at [206, 608] on span "[PERSON_NAME] and [PERSON_NAME] will be on the PD together" at bounding box center [216, 631] width 238 height 62
click at [395, 94] on div at bounding box center [398, 71] width 30 height 61
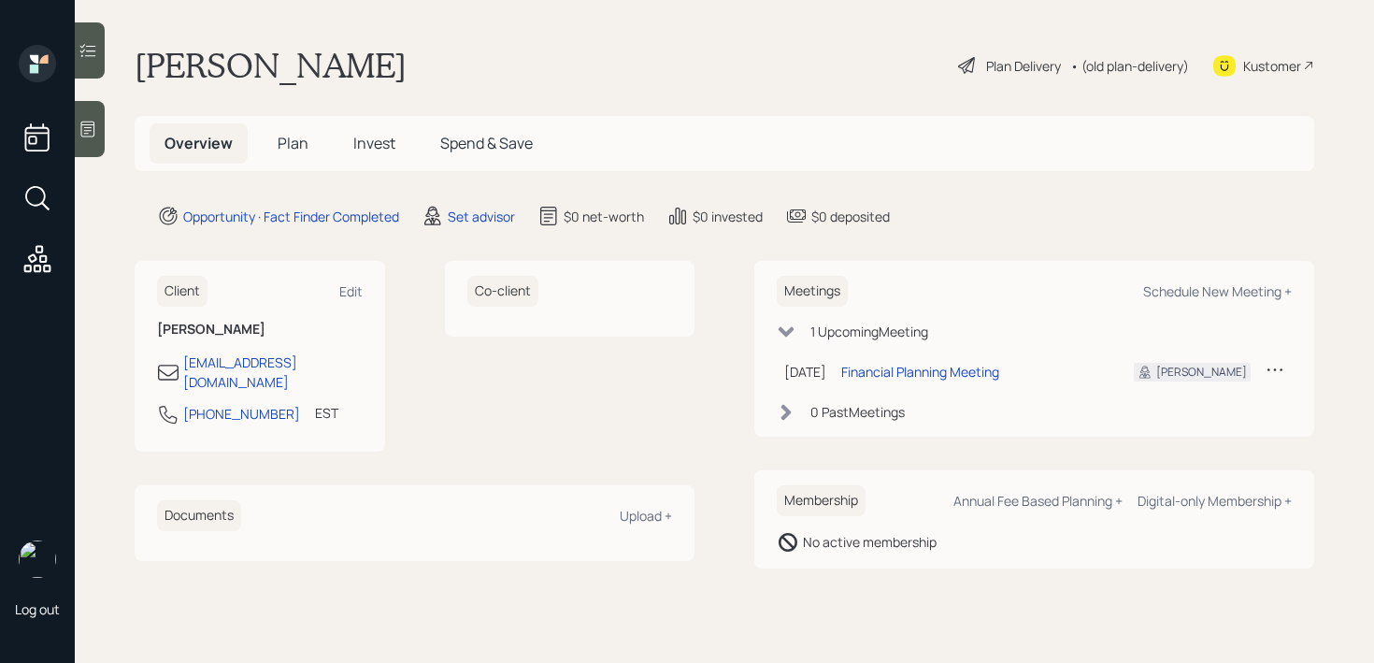
click at [581, 65] on div "[PERSON_NAME] Plan Delivery • (old plan-delivery) Kustomer" at bounding box center [725, 65] width 1180 height 41
click at [79, 148] on div at bounding box center [90, 129] width 30 height 56
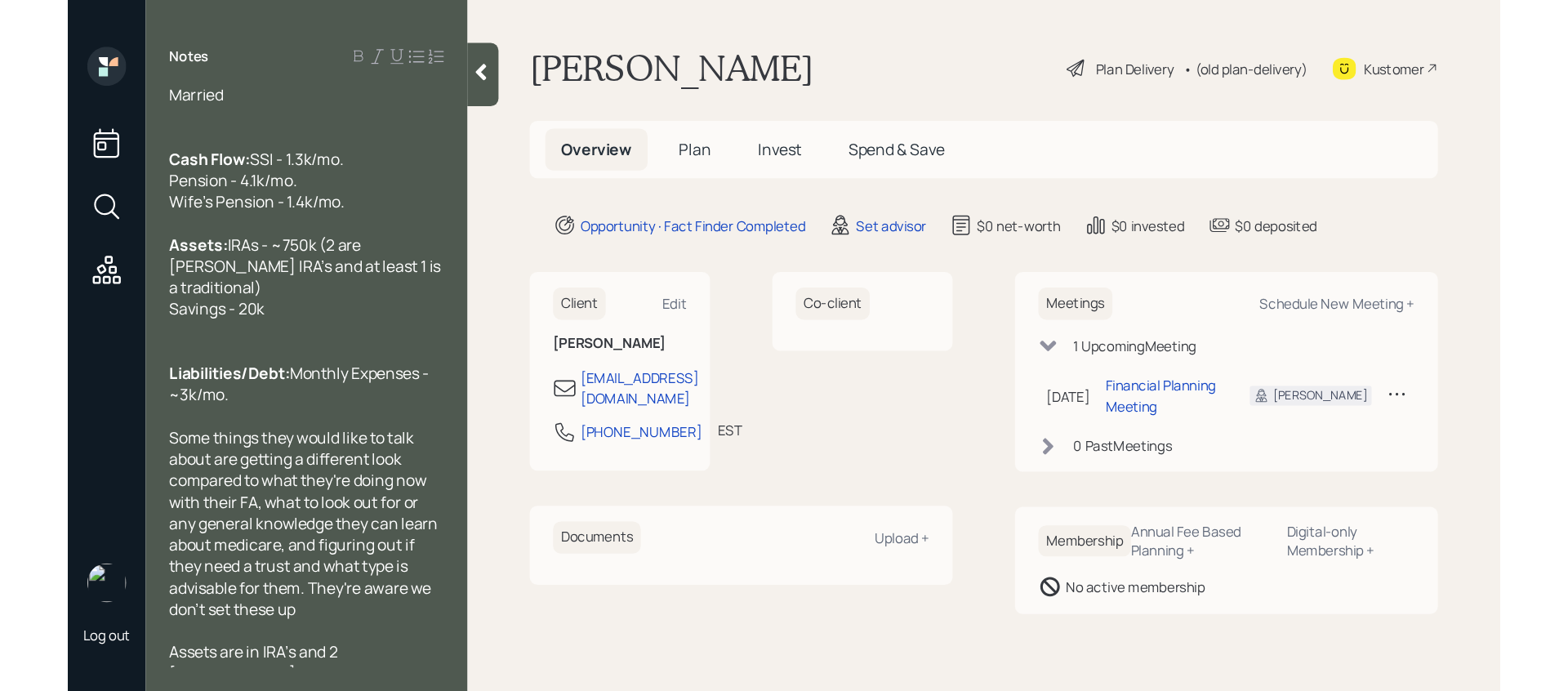
scroll to position [0, 0]
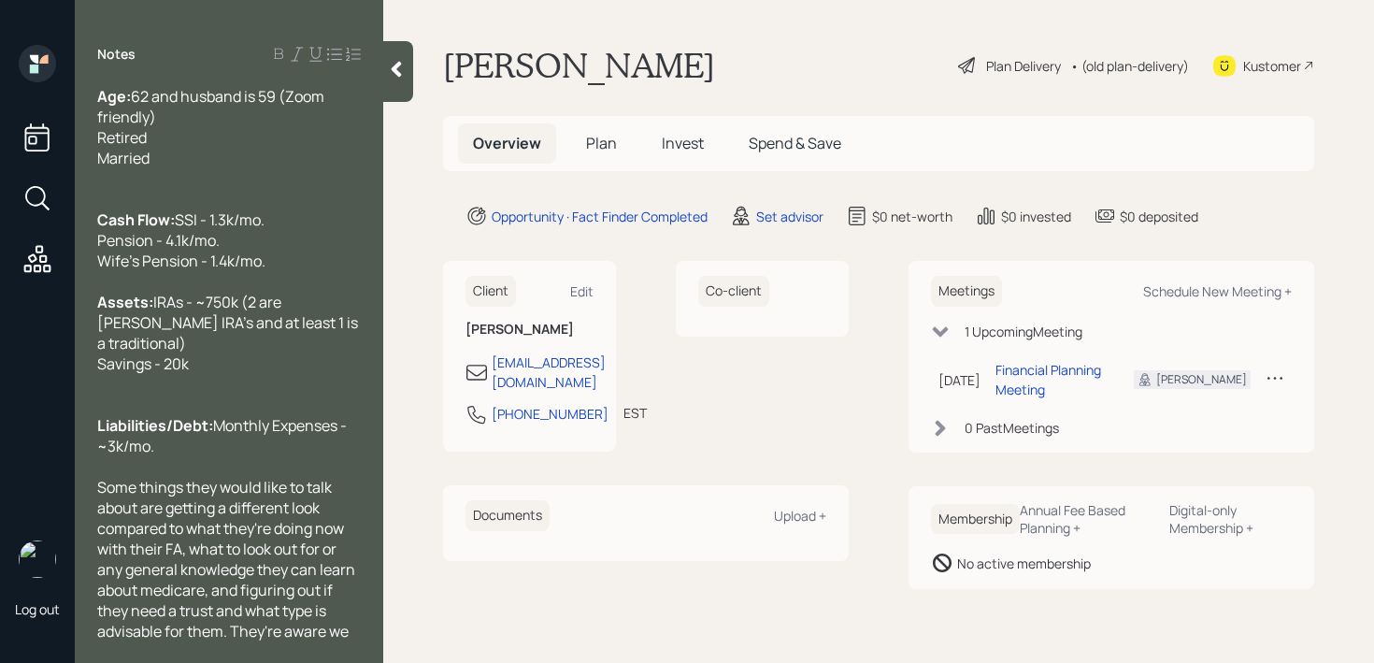
click at [165, 530] on span "Some things they would like to talk about are getting a different look compared…" at bounding box center [227, 569] width 261 height 185
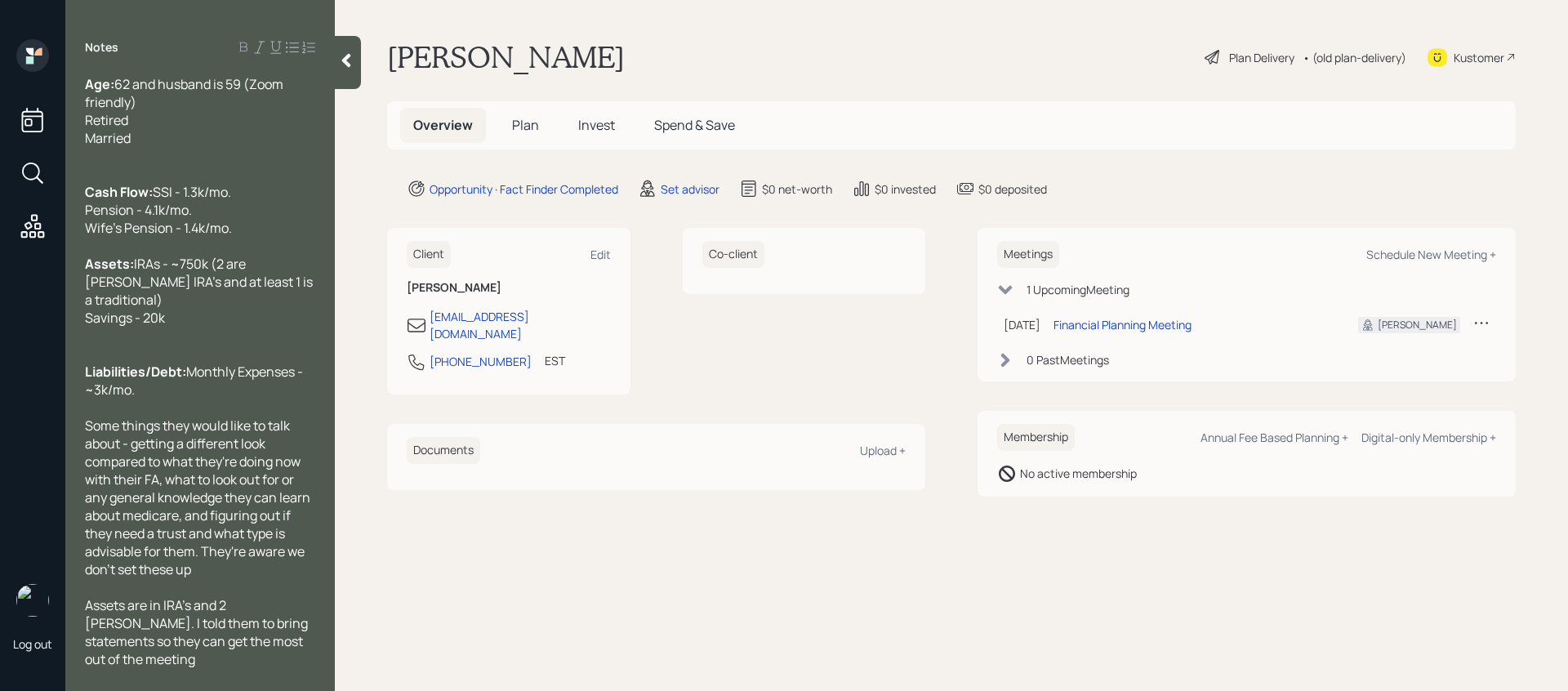
click at [340, 61] on icon at bounding box center [346, 60] width 17 height 17
